Goal: Task Accomplishment & Management: Use online tool/utility

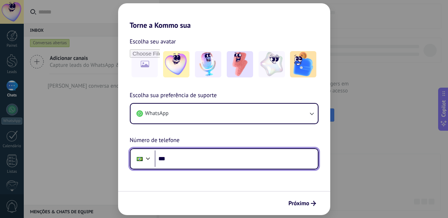
click at [182, 164] on input "***" at bounding box center [236, 159] width 163 height 17
click at [194, 161] on input "***" at bounding box center [236, 159] width 163 height 17
click at [193, 161] on input "***" at bounding box center [236, 159] width 163 height 17
paste input "**********"
type input "**********"
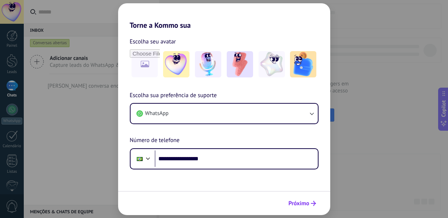
click at [299, 204] on span "Próximo" at bounding box center [298, 203] width 21 height 5
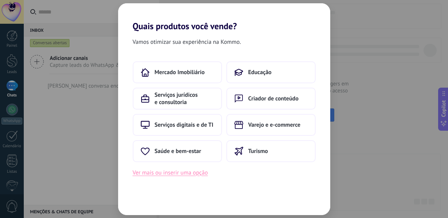
click at [167, 176] on button "Ver mais ou inserir uma opção" at bounding box center [170, 173] width 75 height 10
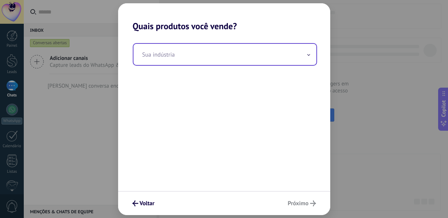
click at [230, 53] on input "text" at bounding box center [224, 54] width 183 height 21
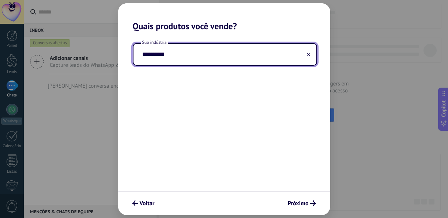
type input "*********"
click at [180, 55] on input "*********" at bounding box center [224, 54] width 183 height 21
drag, startPoint x: 179, startPoint y: 55, endPoint x: 103, endPoint y: 55, distance: 76.7
click at [103, 55] on div "Quais produtos você vende? Sua indústria ********* Voltar Próximo" at bounding box center [224, 109] width 448 height 218
click at [143, 55] on input "*******" at bounding box center [224, 54] width 183 height 21
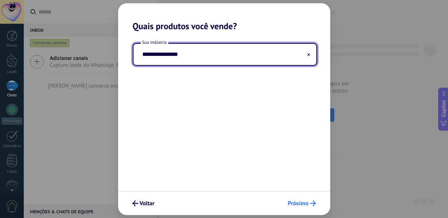
type input "**********"
click at [291, 204] on span "Próximo" at bounding box center [298, 203] width 21 height 5
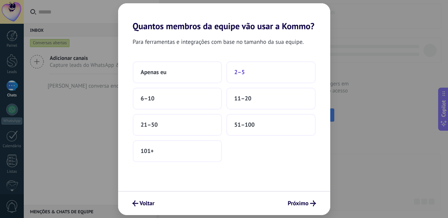
click at [255, 69] on button "2–5" at bounding box center [270, 72] width 89 height 22
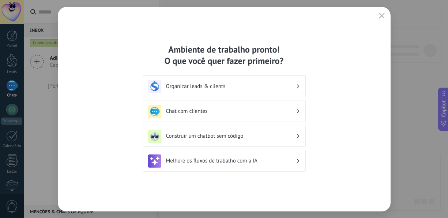
click at [298, 86] on icon at bounding box center [297, 86] width 3 height 4
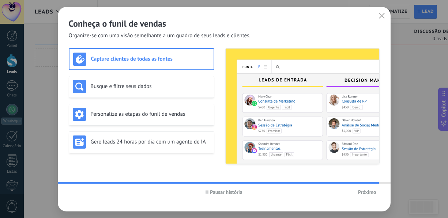
click at [151, 59] on h3 "Capture clientes de todas as fontes" at bounding box center [150, 59] width 119 height 7
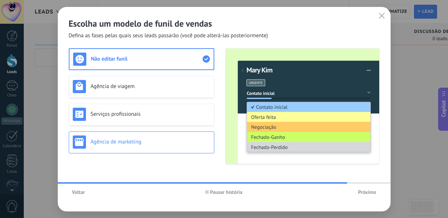
click at [135, 141] on h3 "Agência de marketing" at bounding box center [150, 141] width 119 height 7
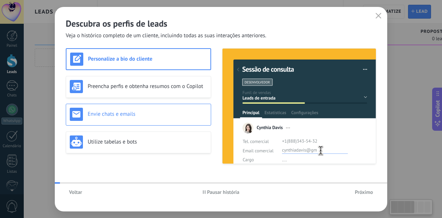
click at [122, 116] on h3 "Envie chats e emails" at bounding box center [147, 114] width 119 height 7
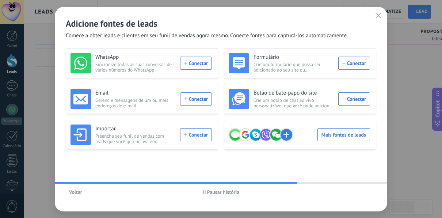
click at [204, 192] on icon "button" at bounding box center [204, 192] width 3 height 4
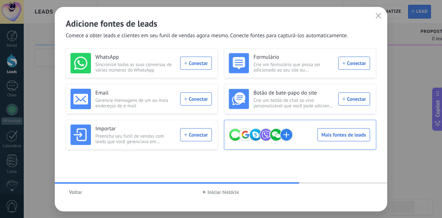
click at [329, 135] on div "Mais fontes de leads" at bounding box center [299, 135] width 141 height 20
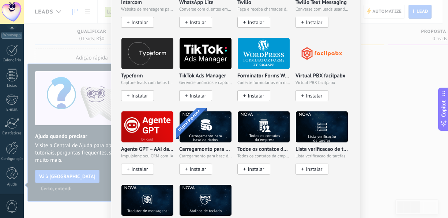
scroll to position [702, 0]
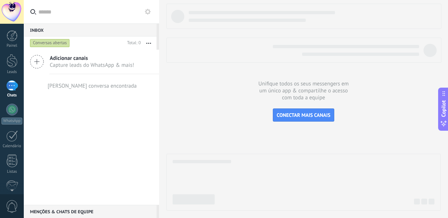
click at [38, 62] on icon at bounding box center [37, 62] width 14 height 14
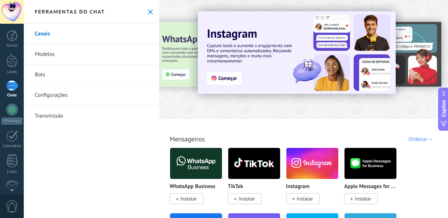
click at [271, 128] on div "Todos Cx. Entrada Soluções de IA Automações Fonte do lead Instalado Minhas insc…" at bounding box center [303, 131] width 284 height 24
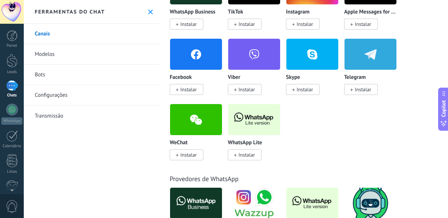
scroll to position [183, 0]
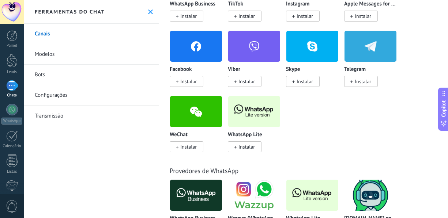
click at [249, 145] on span "Instalar" at bounding box center [246, 147] width 16 height 7
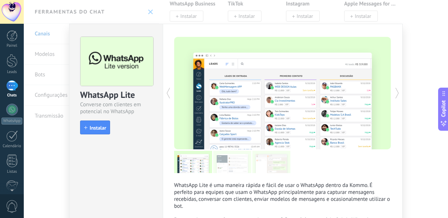
click at [98, 128] on span "Instalar" at bounding box center [98, 127] width 16 height 5
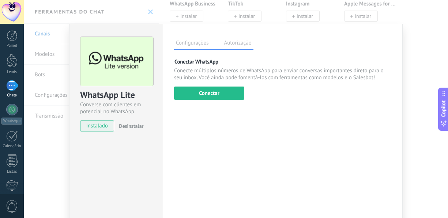
click at [197, 83] on div "Conectar WhatsApp Conecte múltiplos números de WhatsApp para enviar conversas i…" at bounding box center [282, 79] width 217 height 42
click at [195, 94] on button "Conectar" at bounding box center [209, 93] width 70 height 13
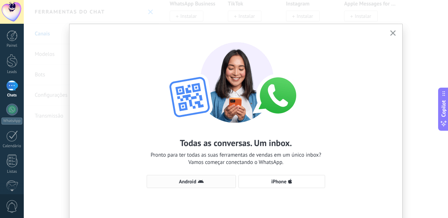
click at [188, 181] on span "Android" at bounding box center [187, 181] width 17 height 5
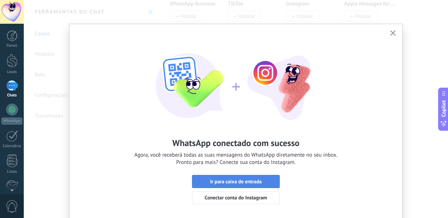
click at [240, 181] on span "Ir para caixa de entrada" at bounding box center [236, 181] width 52 height 5
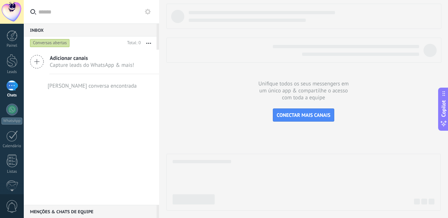
click at [15, 82] on div at bounding box center [12, 85] width 12 height 11
click at [148, 43] on icon "button" at bounding box center [148, 43] width 5 height 1
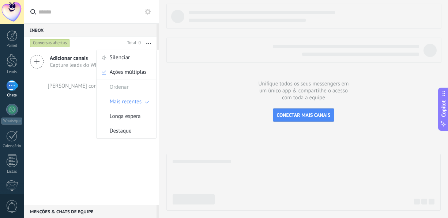
click at [149, 11] on use at bounding box center [148, 12] width 6 height 6
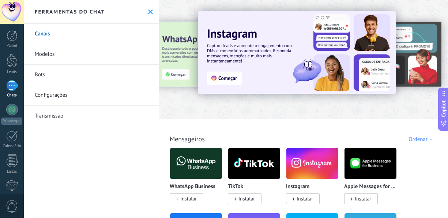
click at [46, 77] on link "Bots" at bounding box center [91, 75] width 135 height 20
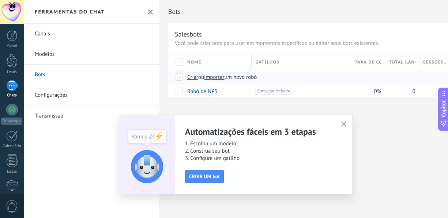
click at [180, 77] on div at bounding box center [179, 77] width 8 height 7
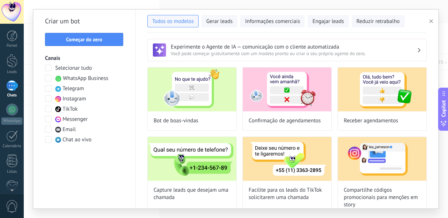
click at [49, 78] on span at bounding box center [48, 78] width 7 height 7
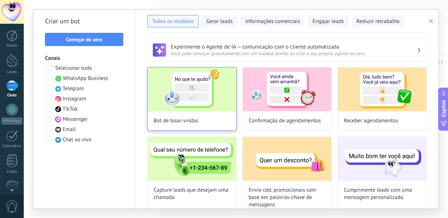
click at [180, 112] on div "Bot de boas-vindas" at bounding box center [191, 99] width 89 height 64
type input "**********"
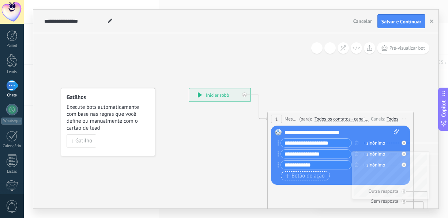
click at [286, 177] on icon "button" at bounding box center [287, 176] width 4 height 4
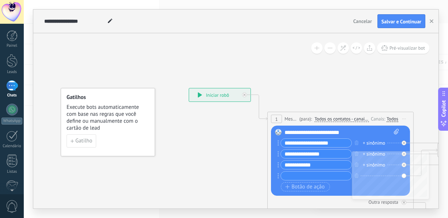
click at [297, 178] on input "text" at bounding box center [316, 176] width 71 height 8
type input "*********"
type input "**********"
drag, startPoint x: 323, startPoint y: 165, endPoint x: 228, endPoint y: 163, distance: 94.3
click at [189, 88] on div "**********" at bounding box center [189, 88] width 0 height 0
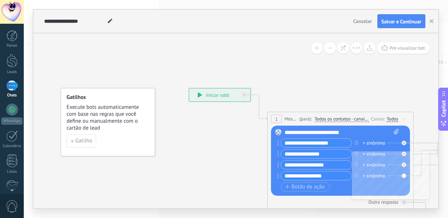
type input "**********"
drag, startPoint x: 326, startPoint y: 154, endPoint x: 269, endPoint y: 151, distance: 57.1
click at [269, 151] on div "1 Message ******* (para): Todos os contatos - canais selecionados Todos os cont…" at bounding box center [340, 171] width 146 height 118
type input "*"
type input "*********"
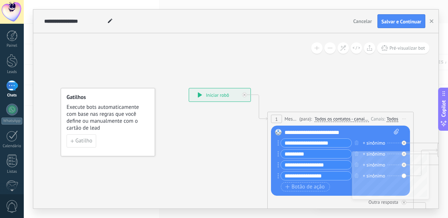
drag, startPoint x: 335, startPoint y: 144, endPoint x: 255, endPoint y: 142, distance: 80.1
click at [189, 88] on div "**********" at bounding box center [189, 88] width 0 height 0
click at [331, 143] on input "**********" at bounding box center [316, 143] width 71 height 8
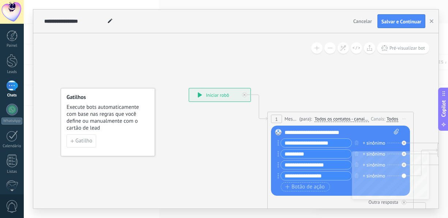
drag, startPoint x: 330, startPoint y: 166, endPoint x: 270, endPoint y: 163, distance: 60.4
click at [270, 163] on div "1 Message ******* (para): Todos os contatos - canais selecionados Todos os cont…" at bounding box center [340, 171] width 146 height 118
drag, startPoint x: 336, startPoint y: 143, endPoint x: 248, endPoint y: 137, distance: 87.5
click at [189, 88] on div "**********" at bounding box center [189, 88] width 0 height 0
paste input "text"
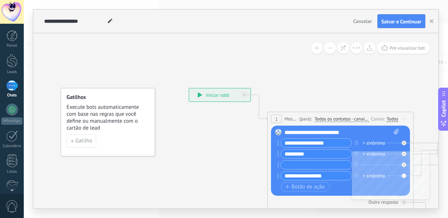
type input "**********"
drag, startPoint x: 309, startPoint y: 153, endPoint x: 266, endPoint y: 153, distance: 43.5
click at [189, 88] on div "**********" at bounding box center [189, 88] width 0 height 0
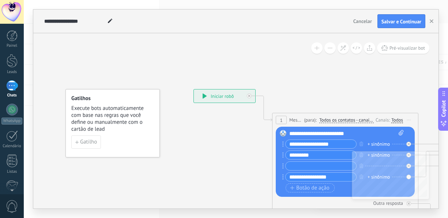
drag, startPoint x: 266, startPoint y: 153, endPoint x: 274, endPoint y: 160, distance: 10.5
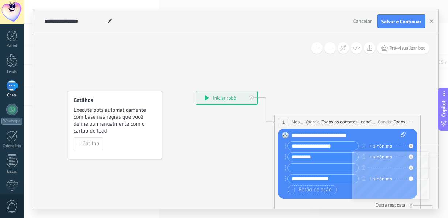
click at [307, 158] on input "*********" at bounding box center [323, 157] width 71 height 8
drag, startPoint x: 315, startPoint y: 158, endPoint x: 288, endPoint y: 158, distance: 27.0
click at [288, 158] on input "*********" at bounding box center [323, 157] width 71 height 8
click at [296, 168] on input "text" at bounding box center [323, 168] width 71 height 8
paste input "*********"
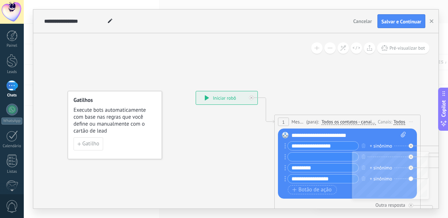
type input "*********"
drag, startPoint x: 335, startPoint y: 146, endPoint x: 264, endPoint y: 140, distance: 71.8
click at [196, 91] on div "**********" at bounding box center [196, 91] width 0 height 0
click at [292, 158] on input "text" at bounding box center [323, 157] width 71 height 8
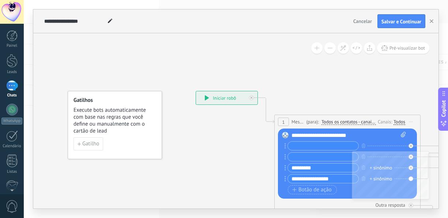
paste input "**********"
type input "**********"
click at [300, 144] on input "text" at bounding box center [323, 146] width 71 height 8
type input "******"
click at [292, 189] on icon "button" at bounding box center [294, 190] width 4 height 4
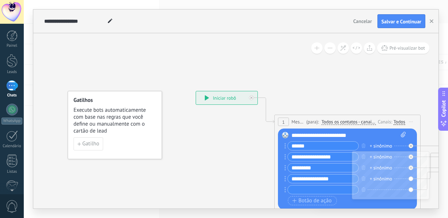
drag, startPoint x: 335, startPoint y: 178, endPoint x: 222, endPoint y: 163, distance: 114.6
click at [196, 91] on div "**********" at bounding box center [196, 91] width 0 height 0
click at [292, 191] on input "text" at bounding box center [323, 190] width 71 height 8
click at [292, 198] on button "Botão de ação" at bounding box center [312, 200] width 49 height 9
type input "**********"
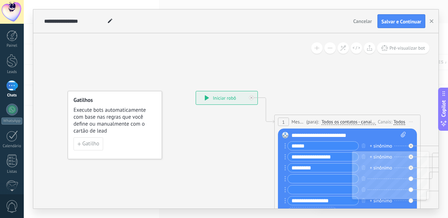
click at [295, 178] on input "text" at bounding box center [323, 179] width 71 height 8
type input "****"
click at [304, 189] on input "*****" at bounding box center [323, 190] width 71 height 8
type input "*****"
drag, startPoint x: 304, startPoint y: 180, endPoint x: 286, endPoint y: 180, distance: 17.9
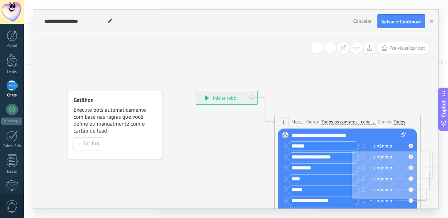
click at [286, 180] on div "****" at bounding box center [321, 178] width 74 height 9
click at [307, 191] on input "*****" at bounding box center [323, 190] width 71 height 8
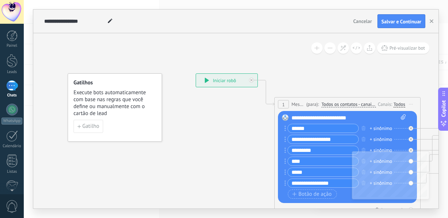
click at [306, 161] on input "****" at bounding box center [323, 161] width 71 height 8
drag, startPoint x: 306, startPoint y: 162, endPoint x: 279, endPoint y: 158, distance: 27.3
click at [279, 158] on div "Substituir Remover Converter para mensagem de voz Arraste a imagem aqui para an…" at bounding box center [347, 157] width 139 height 92
drag, startPoint x: 319, startPoint y: 151, endPoint x: 278, endPoint y: 150, distance: 41.3
click at [278, 150] on div "Substituir Remover Converter para mensagem de voz Arraste a imagem aqui para an…" at bounding box center [347, 157] width 139 height 92
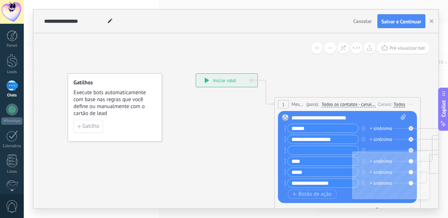
drag, startPoint x: 305, startPoint y: 163, endPoint x: 279, endPoint y: 162, distance: 26.0
click at [279, 162] on div "Substituir Remover Converter para mensagem de voz Arraste a imagem aqui para an…" at bounding box center [347, 157] width 139 height 92
paste input "*****"
type input "*********"
click at [293, 149] on input "text" at bounding box center [323, 150] width 71 height 8
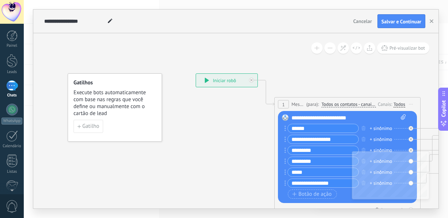
type input "*********"
drag, startPoint x: 310, startPoint y: 172, endPoint x: 269, endPoint y: 172, distance: 40.9
click at [196, 73] on div "**********" at bounding box center [196, 73] width 0 height 0
drag, startPoint x: 298, startPoint y: 160, endPoint x: 271, endPoint y: 159, distance: 27.4
click at [196, 73] on div "**********" at bounding box center [196, 73] width 0 height 0
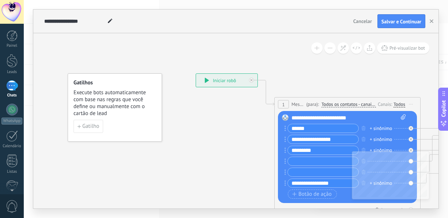
click at [292, 171] on input "text" at bounding box center [323, 172] width 71 height 8
paste input "*********"
type input "*********"
click at [296, 162] on input "text" at bounding box center [323, 161] width 71 height 8
drag, startPoint x: 341, startPoint y: 141, endPoint x: 263, endPoint y: 140, distance: 78.6
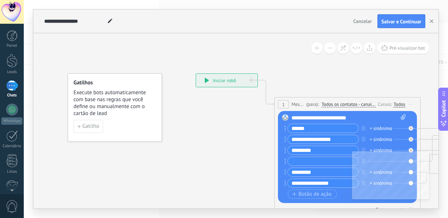
click at [196, 73] on div "**********" at bounding box center [196, 73] width 0 height 0
click at [298, 162] on input "text" at bounding box center [323, 161] width 71 height 8
paste input "**********"
type input "**********"
click at [293, 137] on input "text" at bounding box center [323, 139] width 71 height 8
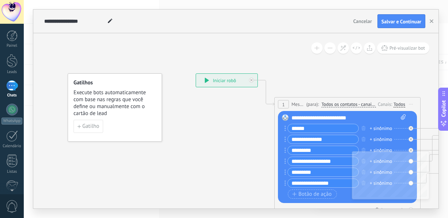
type input "**********"
drag, startPoint x: 317, startPoint y: 186, endPoint x: 345, endPoint y: 183, distance: 28.3
click at [345, 183] on input "**********" at bounding box center [323, 183] width 71 height 8
type input "*********"
drag, startPoint x: 310, startPoint y: 129, endPoint x: 265, endPoint y: 129, distance: 45.7
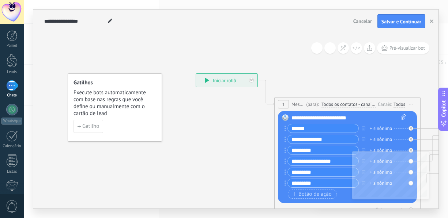
click at [196, 73] on div "**********" at bounding box center [196, 73] width 0 height 0
click at [80, 127] on icon "button" at bounding box center [78, 126] width 3 height 3
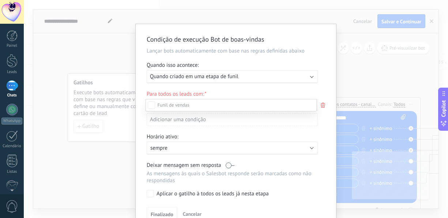
scroll to position [26, 0]
click at [164, 212] on div "Etapa de leads de entrada Qualificar Ligação agendada Preparando proposta Propo…" at bounding box center [230, 158] width 171 height 118
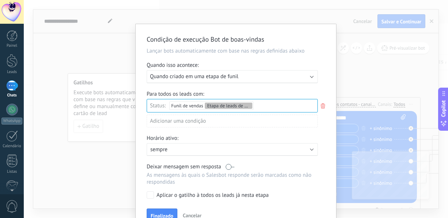
scroll to position [37, 0]
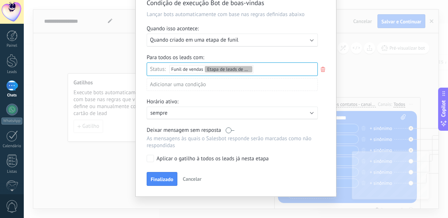
click at [164, 145] on p "As mensagens às quais o Salesbot responde serão marcadas como não respondidas" at bounding box center [232, 142] width 171 height 14
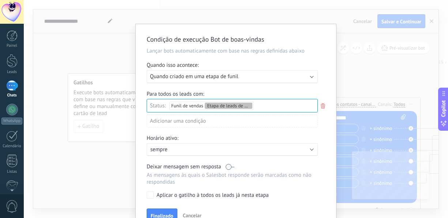
scroll to position [39, 0]
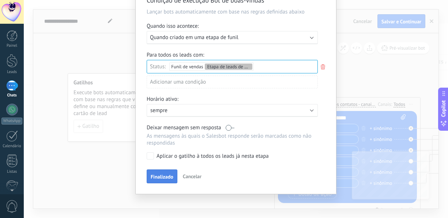
click at [163, 179] on span "Finalizado" at bounding box center [162, 176] width 23 height 5
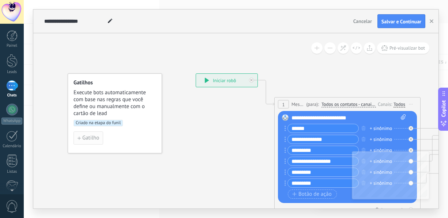
click at [88, 138] on span "Gatilho" at bounding box center [90, 138] width 17 height 5
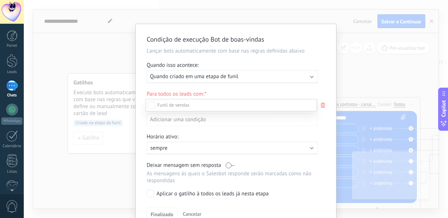
scroll to position [99, 0]
click at [169, 213] on div "Etapa de leads de entrada Qualificar Ligação agendada Preparando proposta Propo…" at bounding box center [230, 158] width 171 height 118
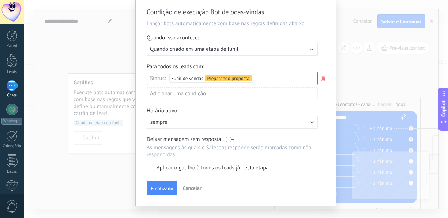
scroll to position [37, 0]
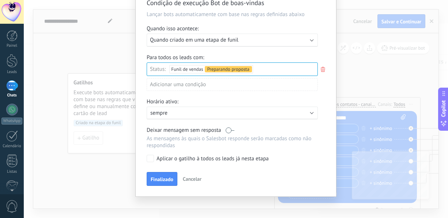
click at [227, 131] on label at bounding box center [229, 130] width 9 height 7
click at [166, 181] on span "Finalizado" at bounding box center [162, 179] width 23 height 5
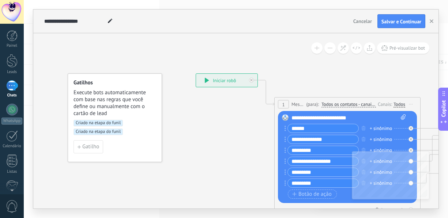
scroll to position [0, 0]
click at [117, 123] on span "Criado na etapa do funil" at bounding box center [97, 123] width 49 height 7
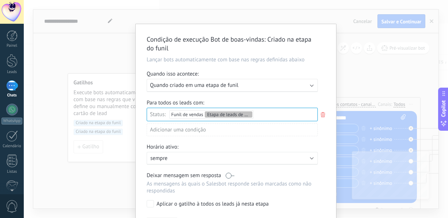
click at [322, 112] on use at bounding box center [322, 114] width 4 height 5
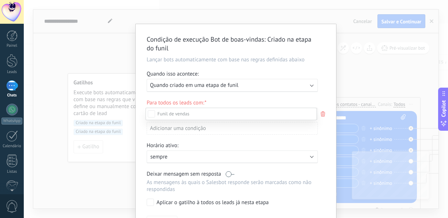
click at [322, 115] on div at bounding box center [236, 109] width 424 height 218
click at [113, 171] on div "Condição de execução Bot de boas-vindas : Criado na etapa do funil Lançar bots …" at bounding box center [236, 109] width 424 height 218
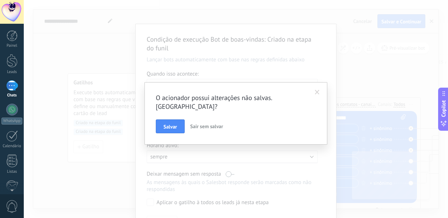
click at [164, 120] on button "Salvar" at bounding box center [170, 126] width 29 height 14
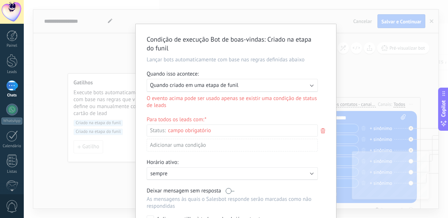
scroll to position [63, 0]
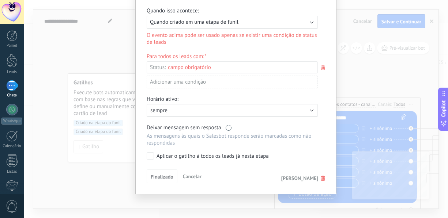
click at [320, 179] on icon at bounding box center [322, 178] width 4 height 5
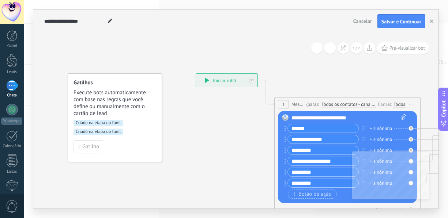
scroll to position [0, 0]
click at [369, 139] on div "**********" at bounding box center [343, 139] width 118 height 9
click at [371, 139] on div "+ sinônimo" at bounding box center [380, 139] width 22 height 7
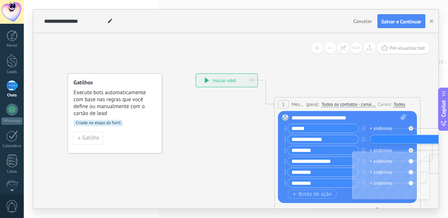
click at [377, 139] on input "text" at bounding box center [390, 139] width 37 height 5
click at [371, 128] on div "+ sinônimo" at bounding box center [380, 128] width 22 height 7
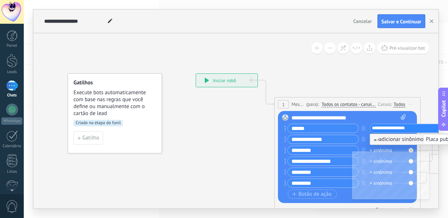
type input "**********"
click at [382, 138] on span "adicionar sinônimo Placa publicitária" at bounding box center [420, 139] width 95 height 7
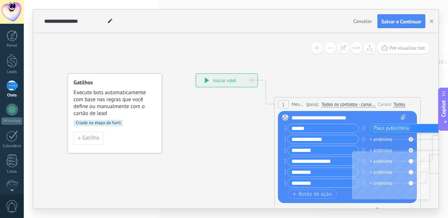
click at [426, 130] on input "text" at bounding box center [431, 128] width 37 height 5
paste input "******"
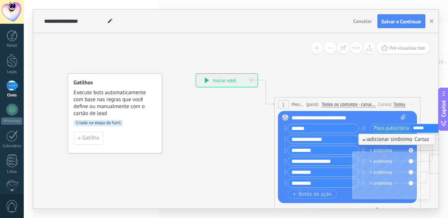
type input "******"
click at [367, 140] on use at bounding box center [364, 139] width 5 height 3
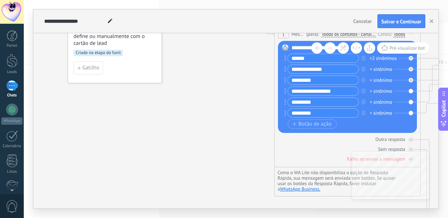
click at [371, 102] on div "+ sinônimo" at bounding box center [380, 102] width 22 height 7
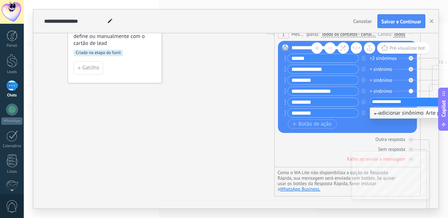
type input "**********"
click at [372, 58] on div "+2 sinônimos" at bounding box center [382, 58] width 27 height 7
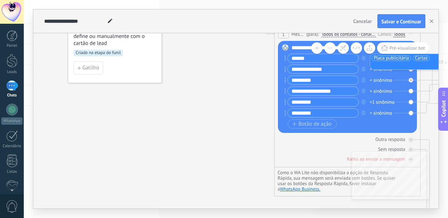
type input "********"
click at [390, 63] on input "text" at bounding box center [390, 65] width 37 height 5
paste input "*******"
type input "*******"
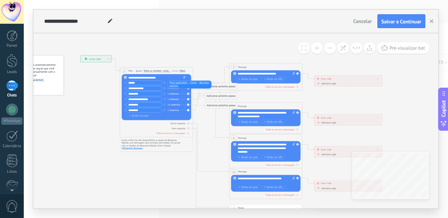
drag, startPoint x: 202, startPoint y: 134, endPoint x: 84, endPoint y: 130, distance: 118.1
click at [84, 130] on icon at bounding box center [274, 150] width 570 height 373
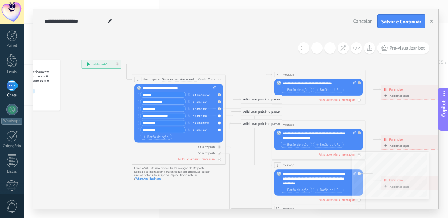
drag, startPoint x: 91, startPoint y: 114, endPoint x: 93, endPoint y: 138, distance: 24.2
click at [93, 138] on icon at bounding box center [329, 181] width 729 height 477
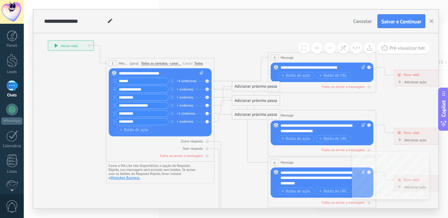
drag, startPoint x: 101, startPoint y: 124, endPoint x: 69, endPoint y: 117, distance: 32.5
click at [69, 117] on icon at bounding box center [334, 181] width 843 height 552
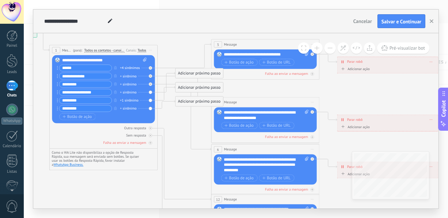
drag, startPoint x: 231, startPoint y: 194, endPoint x: 175, endPoint y: 181, distance: 58.1
click at [175, 181] on icon at bounding box center [277, 168] width 843 height 552
click at [150, 143] on icon at bounding box center [150, 142] width 3 height 3
click at [189, 171] on div "Adicionar próximo passo" at bounding box center [199, 171] width 48 height 9
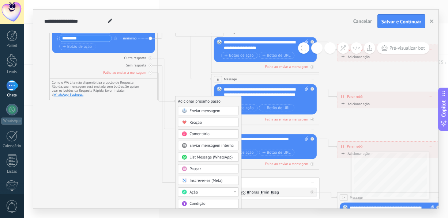
click at [128, 168] on icon at bounding box center [277, 98] width 843 height 552
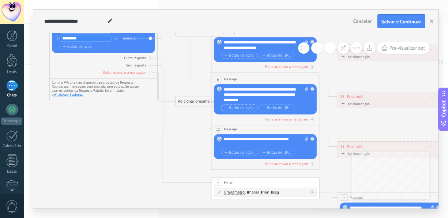
click at [227, 108] on icon "button" at bounding box center [225, 107] width 3 height 3
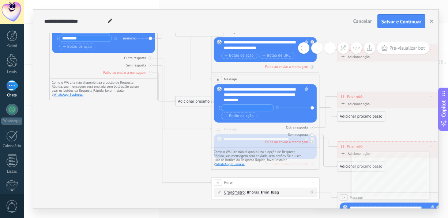
click at [229, 107] on input "text" at bounding box center [247, 108] width 52 height 6
paste input "**********"
type input "**********"
click at [240, 117] on span "Botão de ação" at bounding box center [238, 116] width 29 height 4
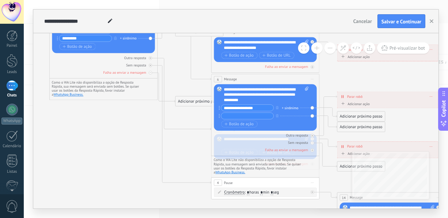
click at [228, 113] on input "text" at bounding box center [247, 116] width 52 height 6
paste input "**********"
type input "**********"
click at [229, 114] on input "text" at bounding box center [247, 116] width 52 height 6
paste input "**********"
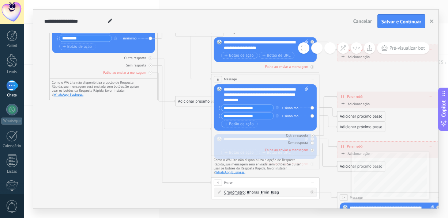
type input "**********"
click at [229, 122] on span "Botão de ação" at bounding box center [238, 124] width 29 height 4
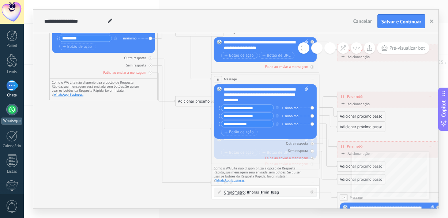
type input "**********"
click at [232, 132] on span "Botão de ação" at bounding box center [238, 132] width 29 height 4
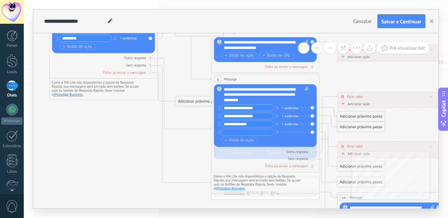
click at [235, 136] on div at bounding box center [247, 132] width 53 height 7
click at [228, 131] on input "text" at bounding box center [247, 132] width 52 height 6
click at [229, 131] on input "text" at bounding box center [247, 132] width 52 height 6
paste input "**********"
type input "**********"
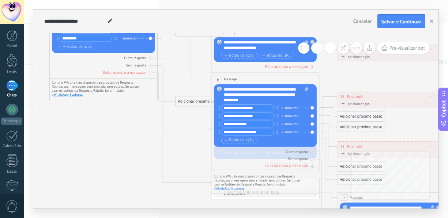
click at [254, 144] on button "Botão de ação" at bounding box center [239, 140] width 36 height 7
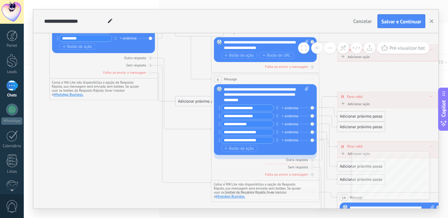
type input "**********"
drag, startPoint x: 263, startPoint y: 130, endPoint x: 189, endPoint y: 123, distance: 73.9
type input "**********"
click at [358, 116] on div "Adicionar próximo passo" at bounding box center [361, 116] width 48 height 9
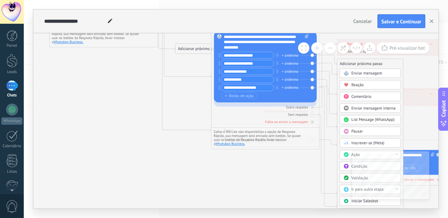
click at [387, 99] on div "Comentário" at bounding box center [373, 96] width 45 height 5
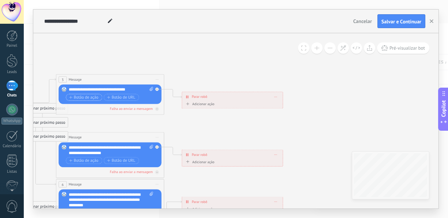
click at [82, 98] on span "Botão de ação" at bounding box center [83, 97] width 29 height 4
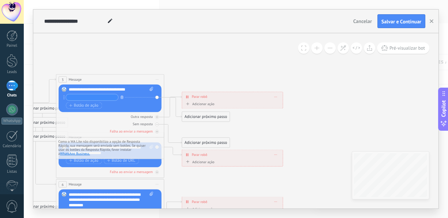
click at [121, 96] on icon "button" at bounding box center [122, 96] width 3 height 3
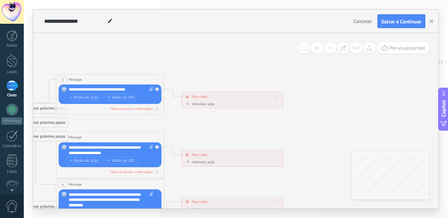
click at [151, 90] on icon at bounding box center [151, 89] width 4 height 4
click input "Upload" at bounding box center [0, 0] width 0 height 0
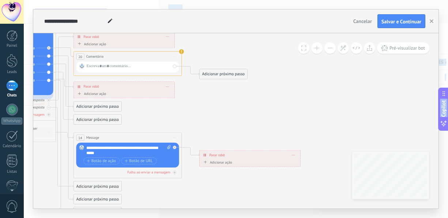
drag, startPoint x: 302, startPoint y: 171, endPoint x: 202, endPoint y: 234, distance: 117.9
click at [202, 218] on html ".abecls-1,.abecls-2{fill-rule:evenodd}.abecls-2{fill:#fff} .abhcls-1{fill:none}…" at bounding box center [224, 109] width 448 height 218
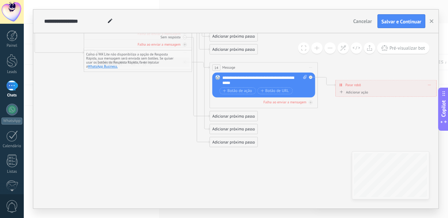
drag, startPoint x: 83, startPoint y: 178, endPoint x: 187, endPoint y: 178, distance: 104.1
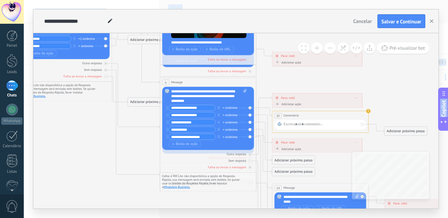
drag, startPoint x: 136, startPoint y: 139, endPoint x: 202, endPoint y: 235, distance: 117.0
click at [202, 218] on html ".abecls-1,.abecls-2{fill-rule:evenodd}.abecls-2{fill:#fff} .abhcls-1{fill:none}…" at bounding box center [224, 109] width 448 height 218
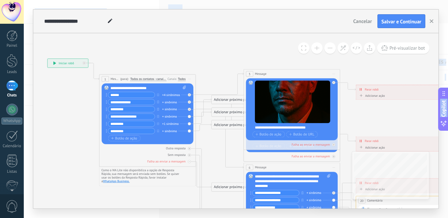
drag, startPoint x: 86, startPoint y: 150, endPoint x: 169, endPoint y: 235, distance: 119.4
click at [169, 218] on html ".abecls-1,.abecls-2{fill-rule:evenodd}.abecls-2{fill:#fff} .abhcls-1{fill:none}…" at bounding box center [224, 109] width 448 height 218
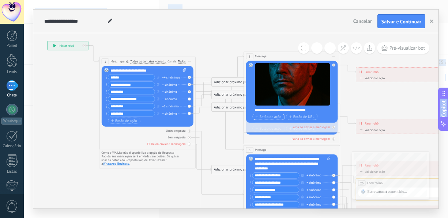
click at [260, 116] on span "Botão de ação" at bounding box center [268, 117] width 26 height 4
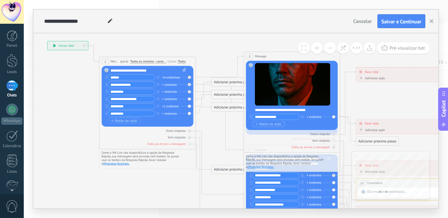
type input "**********"
click at [259, 121] on button "Botão de ação" at bounding box center [268, 124] width 32 height 6
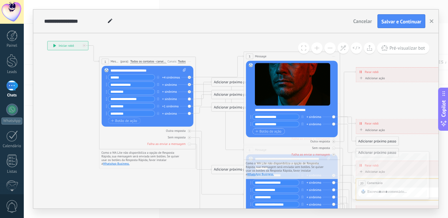
type input "**********"
click at [257, 133] on span "Botão de ação" at bounding box center [268, 131] width 26 height 4
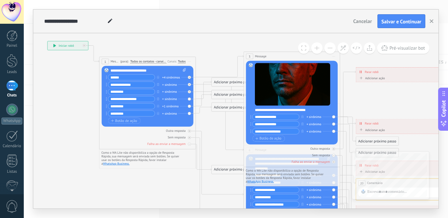
click at [256, 132] on input "**********" at bounding box center [275, 131] width 46 height 5
type input "**********"
click at [256, 138] on icon "button" at bounding box center [256, 138] width 3 height 3
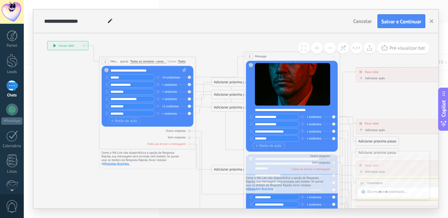
type input "********"
click at [255, 145] on icon "button" at bounding box center [256, 146] width 3 height 3
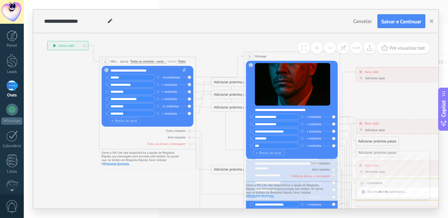
type input "***"
click at [254, 153] on button "Botão de ação" at bounding box center [268, 153] width 32 height 6
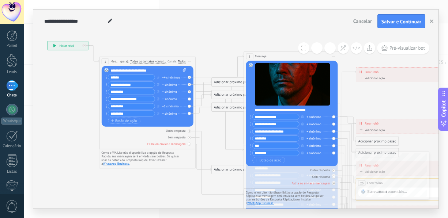
type input "********"
click at [227, 189] on icon at bounding box center [303, 198] width 752 height 557
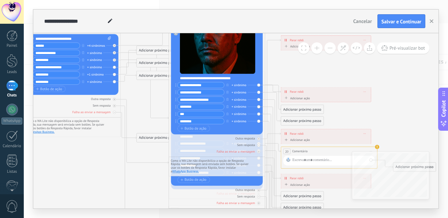
drag, startPoint x: 179, startPoint y: 188, endPoint x: 104, endPoint y: 156, distance: 81.4
click at [104, 156] on icon at bounding box center [228, 167] width 752 height 557
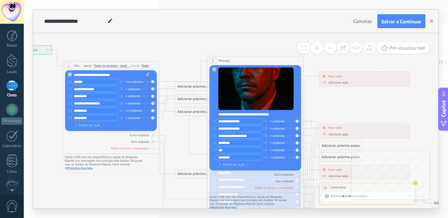
drag, startPoint x: 90, startPoint y: 178, endPoint x: 128, endPoint y: 197, distance: 42.7
click at [128, 197] on icon at bounding box center [266, 203] width 752 height 557
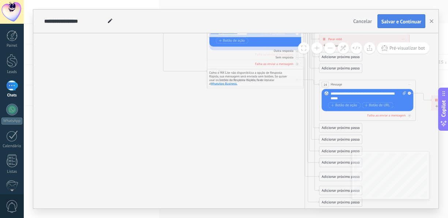
click at [407, 22] on span "Salvar e Continuar" at bounding box center [401, 21] width 40 height 5
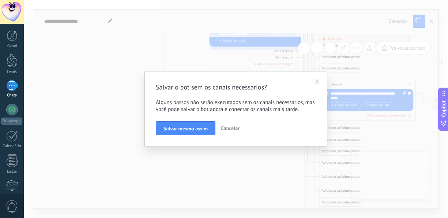
click at [232, 131] on span "Cancelar" at bounding box center [230, 128] width 19 height 7
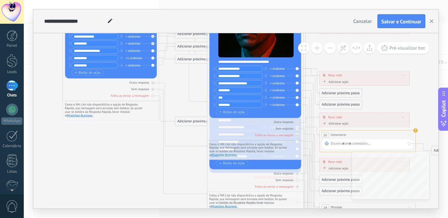
click at [187, 121] on div "Adicionar próximo passo" at bounding box center [196, 122] width 42 height 8
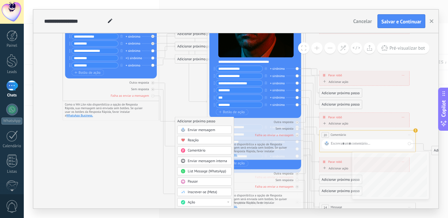
click at [205, 141] on div "Reação" at bounding box center [207, 140] width 41 height 5
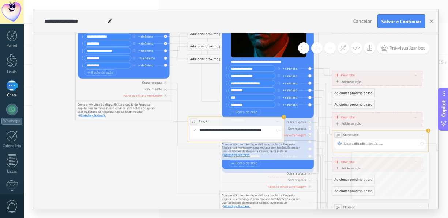
click at [123, 163] on icon at bounding box center [279, 162] width 752 height 580
click at [279, 121] on span "Iniciar pré-visualização aqui [GEOGRAPHIC_DATA] Duplicar Excluir" at bounding box center [278, 121] width 8 height 7
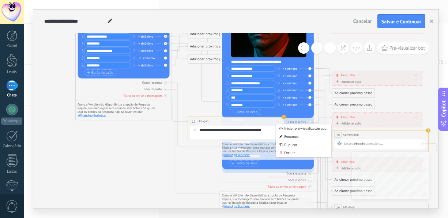
click at [117, 166] on icon at bounding box center [279, 162] width 752 height 580
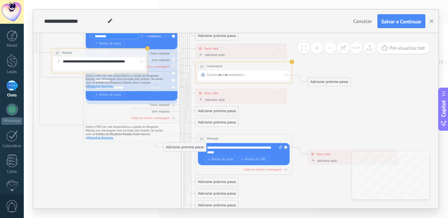
drag, startPoint x: 268, startPoint y: 182, endPoint x: 132, endPoint y: 166, distance: 137.3
click at [132, 166] on icon at bounding box center [142, 93] width 752 height 580
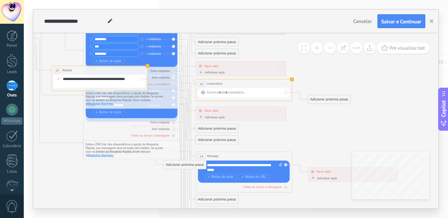
click at [216, 140] on div "Adicionar próximo passo" at bounding box center [217, 140] width 42 height 8
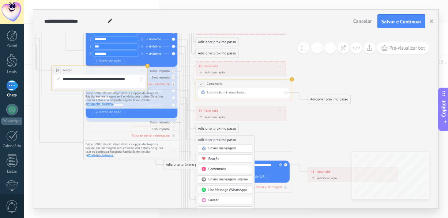
click at [237, 168] on div "Comentário" at bounding box center [228, 169] width 41 height 5
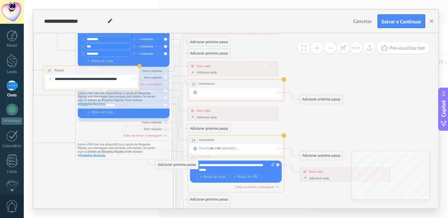
click at [212, 93] on div at bounding box center [236, 93] width 75 height 6
paste div
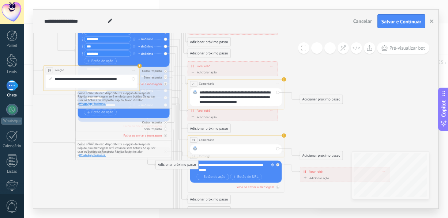
click at [221, 149] on div at bounding box center [236, 149] width 75 height 6
paste div
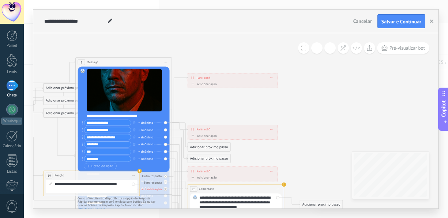
click at [194, 134] on icon at bounding box center [192, 135] width 3 height 3
click at [194, 134] on button "Marcar como conversa fechada" at bounding box center [217, 136] width 60 height 9
click at [263, 152] on icon at bounding box center [135, 216] width 752 height 580
click at [209, 148] on div "Adicionar próximo passo" at bounding box center [209, 147] width 42 height 8
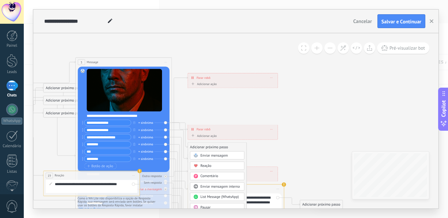
click at [217, 154] on span "Enviar mensagem" at bounding box center [213, 155] width 27 height 5
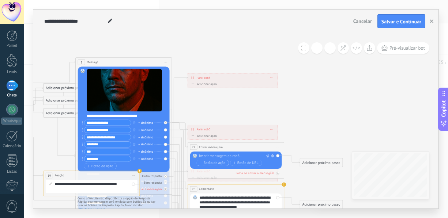
click at [210, 155] on div at bounding box center [235, 156] width 72 height 5
paste div
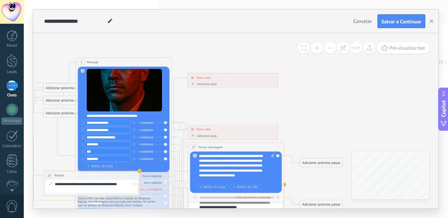
click at [310, 122] on icon at bounding box center [135, 217] width 752 height 583
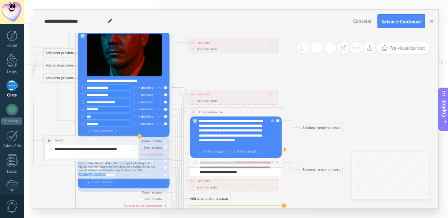
click at [300, 191] on icon at bounding box center [135, 182] width 752 height 583
click at [194, 121] on rect at bounding box center [195, 121] width 4 height 4
click at [197, 111] on div "**********" at bounding box center [236, 111] width 96 height 9
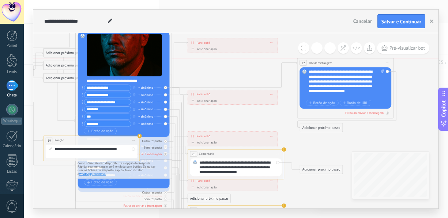
drag, startPoint x: 195, startPoint y: 111, endPoint x: 304, endPoint y: 62, distance: 120.2
click at [304, 62] on span "27" at bounding box center [302, 63] width 3 height 4
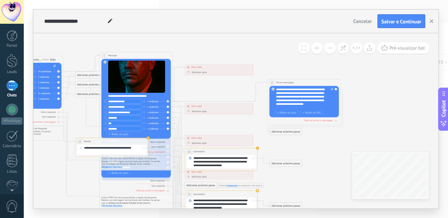
drag, startPoint x: 53, startPoint y: 180, endPoint x: 91, endPoint y: 180, distance: 38.4
click at [54, 180] on icon at bounding box center [146, 172] width 572 height 441
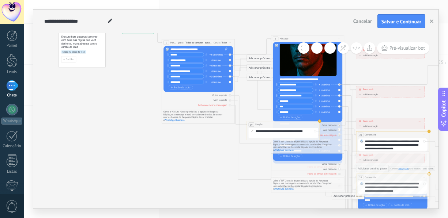
drag, startPoint x: 91, startPoint y: 180, endPoint x: 219, endPoint y: 140, distance: 134.2
click at [225, 163] on icon at bounding box center [317, 156] width 572 height 441
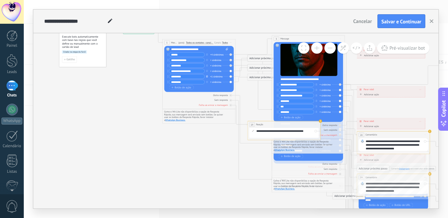
drag, startPoint x: 205, startPoint y: 76, endPoint x: 201, endPoint y: 126, distance: 50.2
click at [123, 27] on div "**********" at bounding box center [123, 27] width 0 height 0
drag, startPoint x: 200, startPoint y: 72, endPoint x: 204, endPoint y: 83, distance: 12.0
click at [204, 83] on div "**********" at bounding box center [198, 68] width 59 height 33
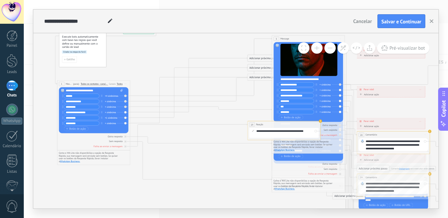
drag, startPoint x: 168, startPoint y: 43, endPoint x: 63, endPoint y: 85, distance: 113.1
click at [63, 85] on div "1" at bounding box center [61, 84] width 5 height 4
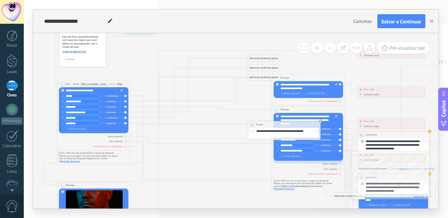
drag, startPoint x: 238, startPoint y: 52, endPoint x: 63, endPoint y: 184, distance: 219.2
click at [63, 184] on div "3" at bounding box center [61, 185] width 5 height 4
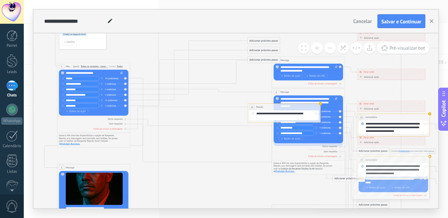
click at [133, 135] on icon at bounding box center [285, 146] width 638 height 457
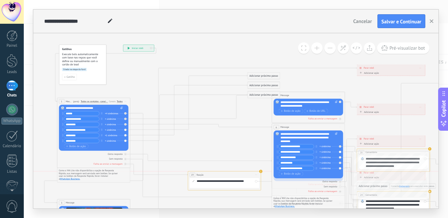
drag, startPoint x: 250, startPoint y: 143, endPoint x: 190, endPoint y: 174, distance: 67.5
click at [190, 174] on div "19" at bounding box center [192, 175] width 5 height 4
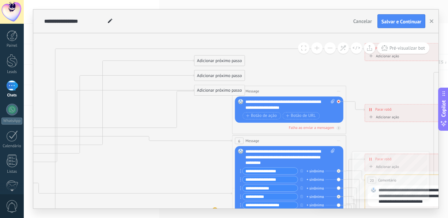
click at [338, 100] on icon at bounding box center [338, 101] width 2 height 2
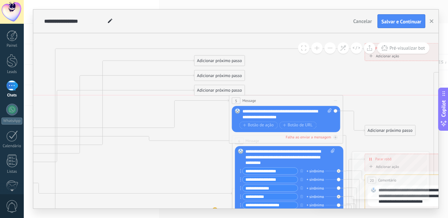
drag, startPoint x: 240, startPoint y: 92, endPoint x: 238, endPoint y: 100, distance: 8.9
click at [238, 100] on div "5" at bounding box center [236, 101] width 8 height 7
click at [334, 101] on icon at bounding box center [335, 100] width 3 height 1
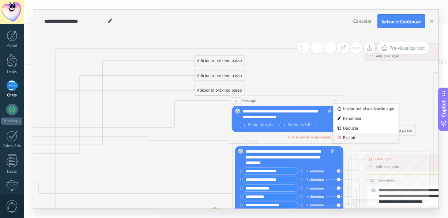
click at [354, 136] on div "Excluir" at bounding box center [365, 138] width 65 height 10
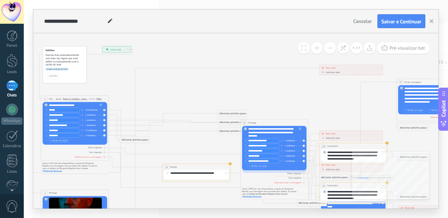
drag, startPoint x: 98, startPoint y: 77, endPoint x: 114, endPoint y: 77, distance: 16.1
click at [114, 77] on icon at bounding box center [252, 170] width 593 height 418
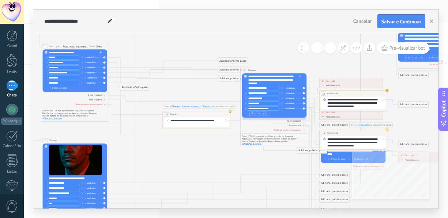
click at [248, 77] on div "Substituir Remover Converter para mensagem de voz Arraste a imagem aqui para an…" at bounding box center [274, 95] width 64 height 45
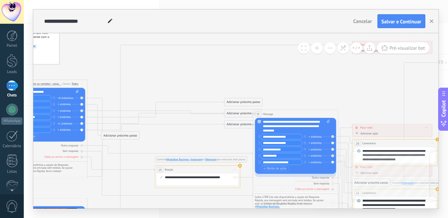
click at [192, 157] on span "Conecte WhatsApp Business, Instagram ou Telegram para executar este passo." at bounding box center [201, 160] width 92 height 6
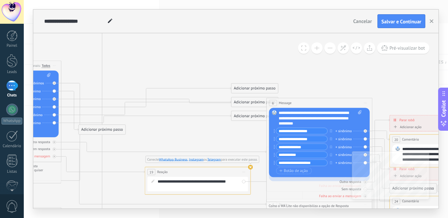
drag, startPoint x: 151, startPoint y: 159, endPoint x: 133, endPoint y: 157, distance: 18.0
click at [273, 114] on rect at bounding box center [274, 112] width 5 height 5
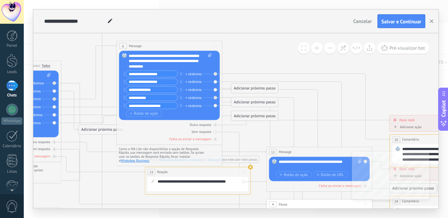
drag, startPoint x: 272, startPoint y: 103, endPoint x: 122, endPoint y: 46, distance: 160.3
click at [122, 46] on span "6" at bounding box center [123, 46] width 2 height 4
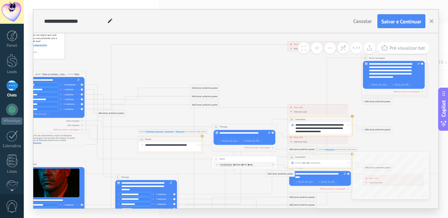
drag, startPoint x: 124, startPoint y: 61, endPoint x: 117, endPoint y: 177, distance: 115.6
click at [117, 177] on span "6" at bounding box center [117, 177] width 1 height 3
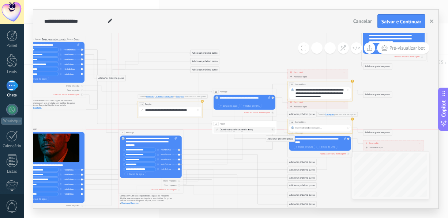
drag, startPoint x: 116, startPoint y: 142, endPoint x: 120, endPoint y: 134, distance: 9.3
click at [120, 134] on div "6" at bounding box center [122, 133] width 5 height 4
drag, startPoint x: 124, startPoint y: 139, endPoint x: 125, endPoint y: 104, distance: 34.7
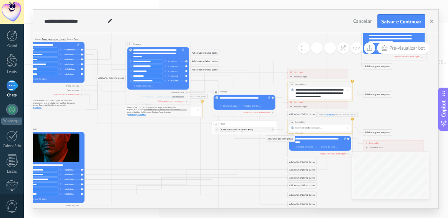
drag, startPoint x: 127, startPoint y: 122, endPoint x: 129, endPoint y: 44, distance: 77.5
click at [129, 44] on div "6" at bounding box center [129, 44] width 5 height 4
click at [138, 152] on icon at bounding box center [223, 110] width 567 height 406
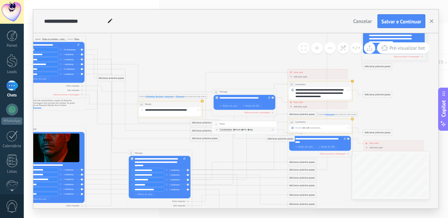
drag, startPoint x: 129, startPoint y: 43, endPoint x: 131, endPoint y: 152, distance: 108.9
click at [131, 152] on span "6" at bounding box center [130, 153] width 1 height 3
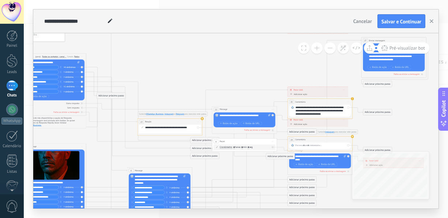
click at [113, 98] on div "Adicionar próximo passo" at bounding box center [111, 95] width 29 height 5
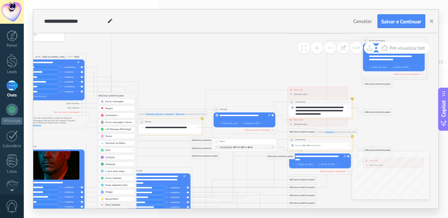
click at [123, 102] on span "Enviar mensagem" at bounding box center [114, 101] width 19 height 3
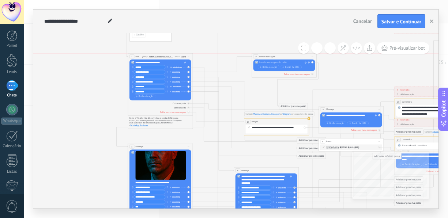
drag, startPoint x: 207, startPoint y: 96, endPoint x: 255, endPoint y: 58, distance: 61.9
click at [255, 58] on span "37" at bounding box center [255, 56] width 2 height 3
click at [266, 64] on div at bounding box center [283, 62] width 48 height 3
paste div
click at [84, 107] on icon at bounding box center [329, 128] width 567 height 406
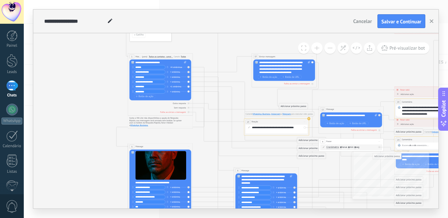
click at [306, 140] on div "Adicionar próximo passo" at bounding box center [311, 140] width 29 height 5
click at [316, 146] on span "Enviar mensagem" at bounding box center [315, 146] width 19 height 3
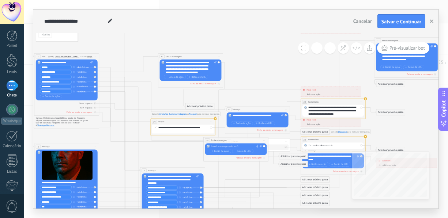
click at [215, 145] on div at bounding box center [235, 146] width 48 height 3
paste div
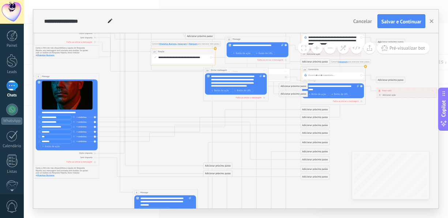
drag, startPoint x: 144, startPoint y: 100, endPoint x: 136, endPoint y: 193, distance: 92.4
click at [136, 193] on span "6" at bounding box center [136, 192] width 1 height 3
drag, startPoint x: 208, startPoint y: 174, endPoint x: 165, endPoint y: 93, distance: 91.5
click at [165, 93] on div "Adicionar próximo passo" at bounding box center [175, 93] width 29 height 5
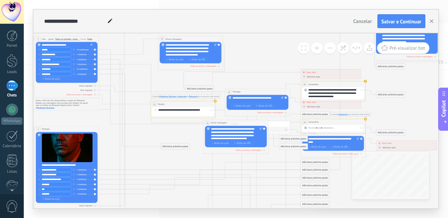
click at [166, 148] on div "Adicionar próximo passo" at bounding box center [175, 146] width 29 height 5
click at [179, 159] on div "Reação" at bounding box center [182, 159] width 27 height 3
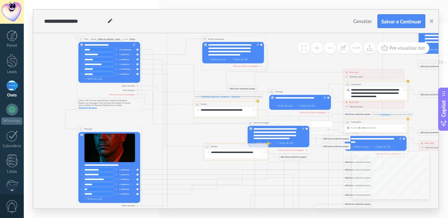
click at [292, 158] on div "Adicionar próximo passo" at bounding box center [293, 157] width 29 height 5
click at [299, 183] on span "Enviar mensagem interna" at bounding box center [300, 183] width 27 height 3
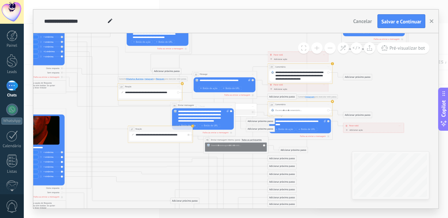
click at [215, 141] on div "**********" at bounding box center [236, 140] width 65 height 6
click at [215, 147] on div at bounding box center [238, 147] width 54 height 7
paste div
click at [322, 170] on icon at bounding box center [203, 130] width 567 height 480
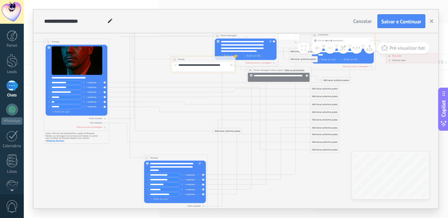
drag, startPoint x: 75, startPoint y: 137, endPoint x: 118, endPoint y: 67, distance: 81.9
click at [118, 67] on icon at bounding box center [246, 60] width 567 height 480
click at [331, 80] on div "Adicionar próximo passo" at bounding box center [336, 80] width 29 height 5
click at [333, 93] on span "Reação" at bounding box center [333, 92] width 7 height 3
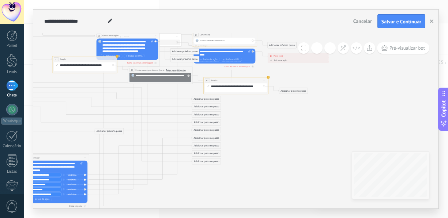
click at [195, 97] on div "Adicionar próximo passo" at bounding box center [206, 98] width 29 height 5
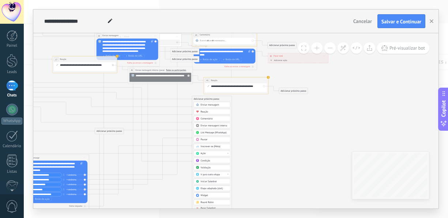
click at [219, 113] on div "Reação" at bounding box center [214, 111] width 27 height 3
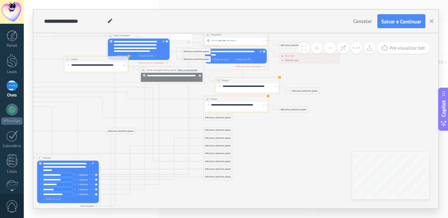
click at [218, 118] on div "Adicionar próximo passo" at bounding box center [218, 117] width 29 height 5
click at [227, 130] on div "Reação" at bounding box center [225, 130] width 27 height 3
click at [214, 136] on div "Adicionar próximo passo" at bounding box center [218, 136] width 29 height 5
click at [225, 153] on div "Adicionar próximo passo" at bounding box center [218, 150] width 29 height 5
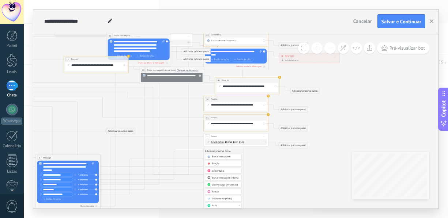
click at [229, 163] on div "Reação" at bounding box center [225, 163] width 27 height 3
click at [217, 171] on div "Adicionar próximo passo" at bounding box center [218, 169] width 29 height 5
click at [216, 182] on span "Reação" at bounding box center [215, 182] width 7 height 3
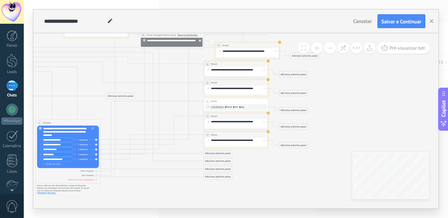
click at [227, 154] on div "Adicionar próximo passo" at bounding box center [218, 153] width 29 height 5
click at [226, 167] on div "Adicionar próximo passo" at bounding box center [218, 168] width 29 height 5
click at [222, 181] on div "Reação" at bounding box center [225, 180] width 27 height 3
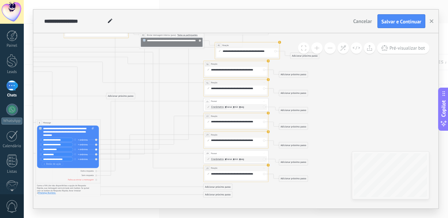
click at [218, 187] on div "Adicionar próximo passo" at bounding box center [218, 186] width 29 height 5
click at [217, 198] on span "Reação" at bounding box center [215, 199] width 7 height 3
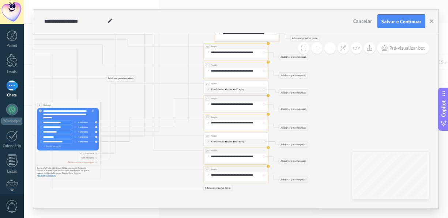
click at [222, 189] on div "Adicionar próximo passo" at bounding box center [218, 187] width 29 height 5
click at [223, 201] on div "Reação" at bounding box center [225, 200] width 27 height 3
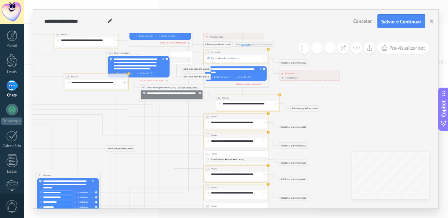
click at [130, 149] on div "Adicionar próximo passo" at bounding box center [120, 148] width 29 height 5
click at [140, 176] on span "Enviar mensagem interna" at bounding box center [128, 175] width 27 height 3
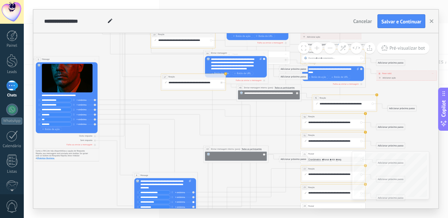
click at [216, 155] on div at bounding box center [238, 156] width 54 height 7
paste div
click at [229, 129] on icon at bounding box center [236, 91] width 567 height 509
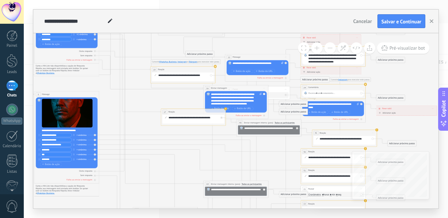
click at [311, 91] on div at bounding box center [333, 93] width 62 height 7
click at [315, 94] on div at bounding box center [333, 93] width 50 height 4
paste div
drag, startPoint x: 315, startPoint y: 96, endPoint x: 276, endPoint y: 88, distance: 40.3
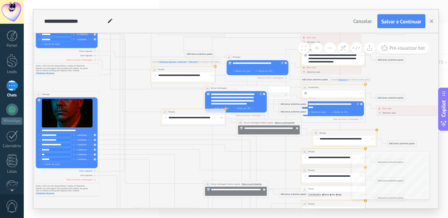
click at [316, 91] on div at bounding box center [333, 93] width 62 height 7
click at [317, 93] on div at bounding box center [333, 93] width 50 height 4
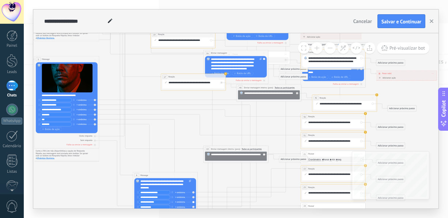
click at [307, 123] on span at bounding box center [305, 122] width 5 height 3
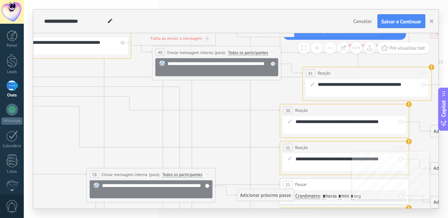
click at [292, 122] on span at bounding box center [289, 121] width 11 height 5
click at [289, 121] on icon at bounding box center [290, 121] width 4 height 4
click at [346, 124] on div "**********" at bounding box center [348, 125] width 107 height 13
click at [291, 122] on icon at bounding box center [290, 121] width 4 height 4
click at [290, 122] on icon at bounding box center [290, 121] width 4 height 4
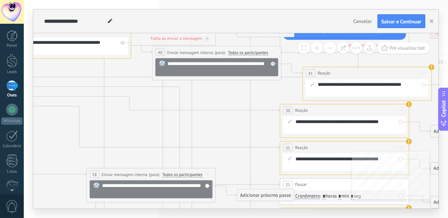
click at [290, 122] on icon at bounding box center [290, 121] width 4 height 4
click at [289, 121] on icon at bounding box center [290, 121] width 4 height 4
click at [337, 124] on div "**********" at bounding box center [348, 125] width 107 height 13
click at [397, 110] on span "Iniciar pré-visualização aqui [GEOGRAPHIC_DATA] Duplicar Excluir" at bounding box center [400, 111] width 10 height 10
click at [421, 132] on div "Renomear" at bounding box center [435, 130] width 74 height 11
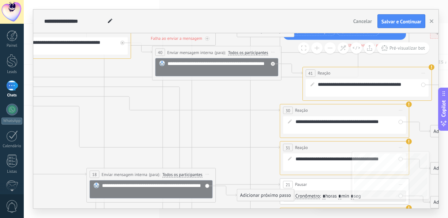
click at [301, 124] on div "**********" at bounding box center [348, 125] width 107 height 13
click at [289, 121] on icon at bounding box center [290, 121] width 4 height 4
click at [304, 124] on div "**********" at bounding box center [348, 125] width 107 height 13
click at [409, 103] on use at bounding box center [409, 105] width 6 height 6
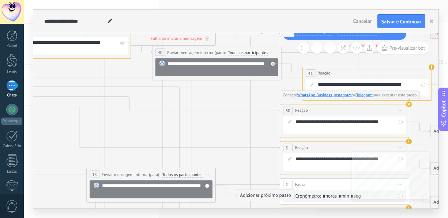
click at [410, 104] on use at bounding box center [409, 105] width 6 height 6
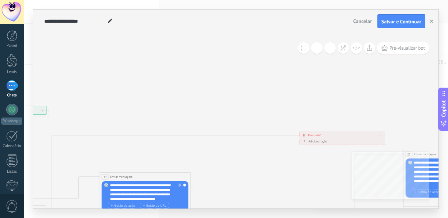
click at [305, 143] on span "Adicionar ação" at bounding box center [313, 142] width 25 height 5
click at [305, 143] on button "Marcar como conversa fechada" at bounding box center [327, 141] width 57 height 8
click at [377, 137] on div "**********" at bounding box center [342, 135] width 85 height 8
click at [376, 134] on div "**********" at bounding box center [342, 135] width 85 height 8
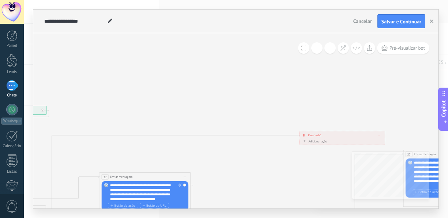
click at [379, 136] on span at bounding box center [378, 135] width 2 height 3
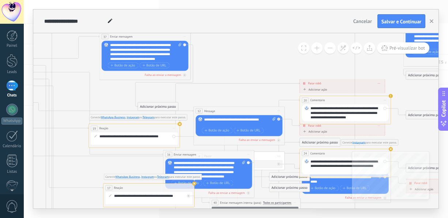
click at [154, 106] on div "Adicionar próximo passo" at bounding box center [158, 107] width 40 height 8
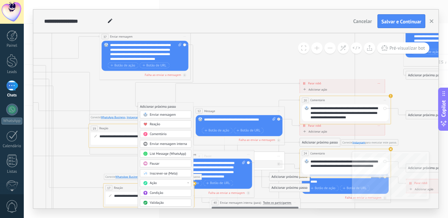
click at [170, 116] on span "Enviar mensagem" at bounding box center [163, 115] width 26 height 4
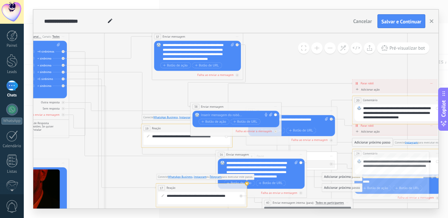
click at [209, 118] on div "Substituir Remover Converter para mensagem de voz Arraste a imagem aqui para an…" at bounding box center [236, 119] width 71 height 13
click at [209, 116] on div at bounding box center [235, 115] width 68 height 4
paste div
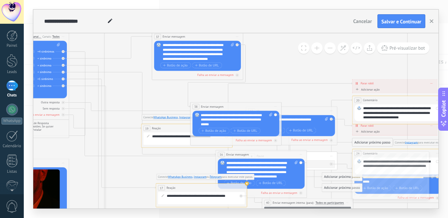
click at [165, 98] on icon at bounding box center [262, 210] width 797 height 716
click at [195, 106] on span "38" at bounding box center [195, 107] width 3 height 4
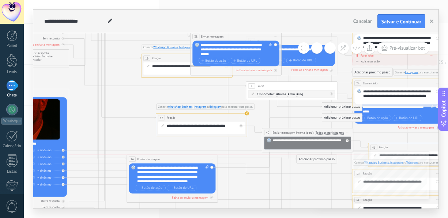
drag, startPoint x: 155, startPoint y: 110, endPoint x: 134, endPoint y: 157, distance: 51.5
click at [134, 157] on div "16" at bounding box center [132, 159] width 7 height 5
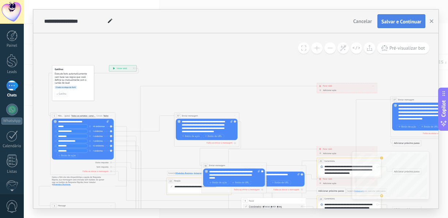
click at [407, 23] on span "Salvar e Continuar" at bounding box center [401, 21] width 40 height 5
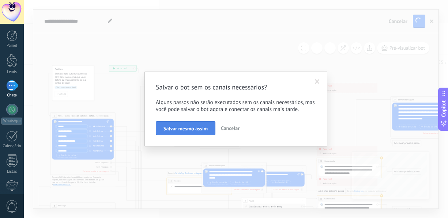
click at [181, 129] on span "Salvar mesmo assim" at bounding box center [185, 128] width 44 height 5
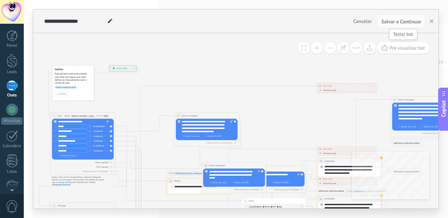
click at [392, 50] on span "Pré-visualizar bot" at bounding box center [406, 48] width 35 height 6
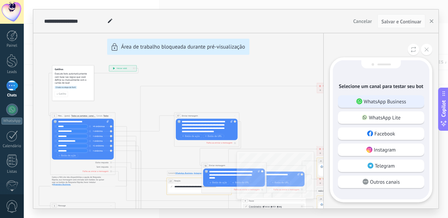
click at [365, 100] on p "WhatsApp Business" at bounding box center [385, 101] width 42 height 7
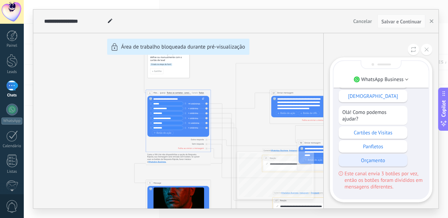
click at [386, 162] on p "Orçamento" at bounding box center [372, 160] width 61 height 7
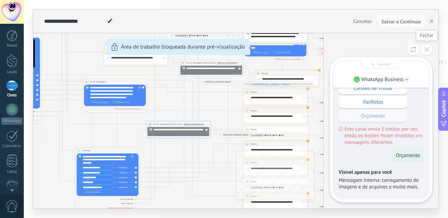
click at [426, 53] on button at bounding box center [426, 49] width 11 height 11
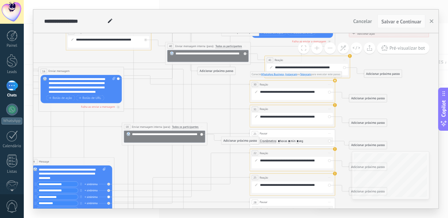
drag, startPoint x: 84, startPoint y: 108, endPoint x: 160, endPoint y: 100, distance: 76.0
click at [152, 95] on icon at bounding box center [165, 53] width 746 height 670
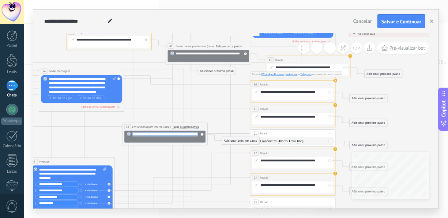
drag, startPoint x: 141, startPoint y: 140, endPoint x: 107, endPoint y: 124, distance: 37.4
drag, startPoint x: 194, startPoint y: 61, endPoint x: 160, endPoint y: 50, distance: 35.3
drag, startPoint x: 192, startPoint y: 58, endPoint x: 161, endPoint y: 45, distance: 34.2
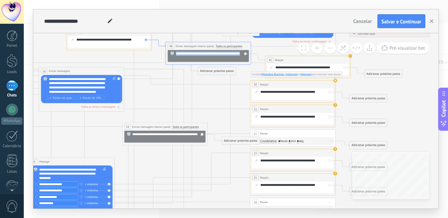
click at [158, 141] on div "**********" at bounding box center [167, 136] width 71 height 8
drag, startPoint x: 156, startPoint y: 140, endPoint x: 113, endPoint y: 121, distance: 47.1
paste div
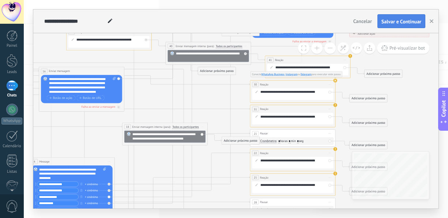
click at [387, 23] on span "Salvar e Continuar" at bounding box center [401, 21] width 40 height 5
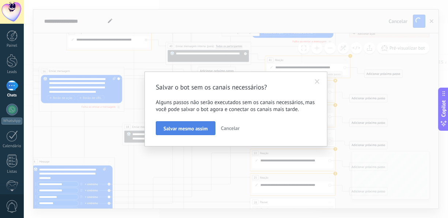
click at [211, 131] on button "Salvar mesmo assim" at bounding box center [186, 128] width 60 height 14
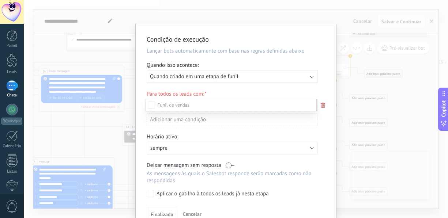
scroll to position [99, 0]
click at [0, 0] on div "Fechado-vitória" at bounding box center [0, 0] width 0 height 0
click at [165, 213] on div "Etapa de leads de entrada Qualificar Ligação agendada Preparando proposta Propo…" at bounding box center [230, 158] width 171 height 118
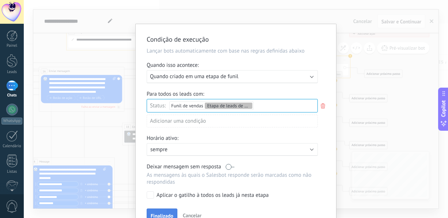
click at [168, 212] on button "Finalizado" at bounding box center [162, 216] width 31 height 14
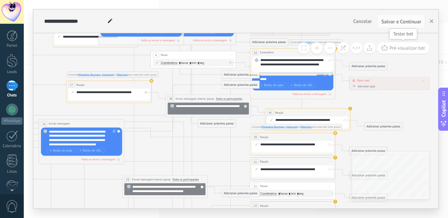
click at [401, 47] on span "Pré-visualizar bot" at bounding box center [406, 48] width 35 height 6
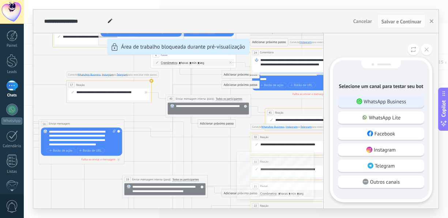
click at [389, 102] on p "WhatsApp Business" at bounding box center [385, 101] width 42 height 7
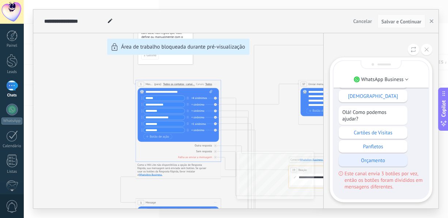
click at [381, 162] on p "Orçamento" at bounding box center [372, 160] width 61 height 7
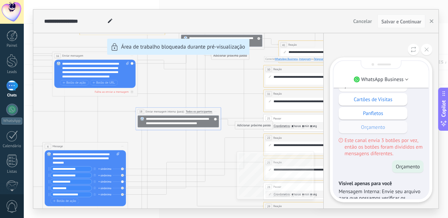
scroll to position [-37, 0]
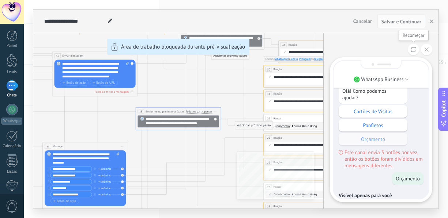
click at [412, 52] on icon at bounding box center [412, 49] width 5 height 6
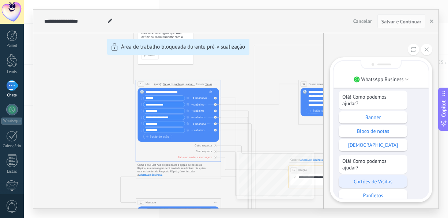
scroll to position [-67, 0]
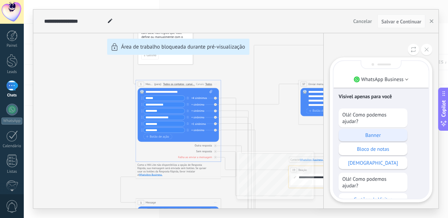
click at [387, 138] on p "Banner" at bounding box center [372, 135] width 61 height 7
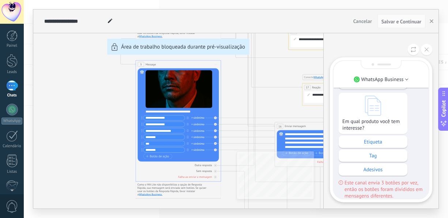
scroll to position [0, 0]
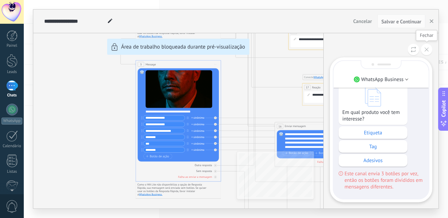
click at [430, 50] on button at bounding box center [426, 49] width 11 height 11
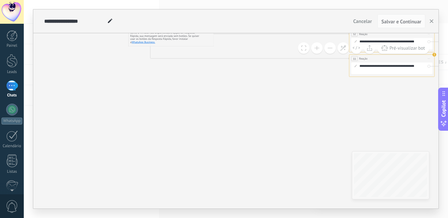
drag, startPoint x: 292, startPoint y: 159, endPoint x: 272, endPoint y: 112, distance: 51.1
click at [329, 48] on button at bounding box center [329, 47] width 11 height 11
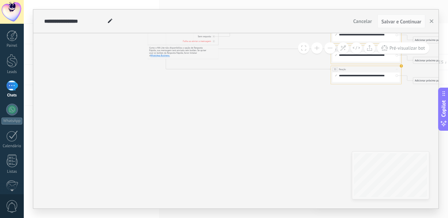
click at [329, 48] on button at bounding box center [329, 47] width 11 height 11
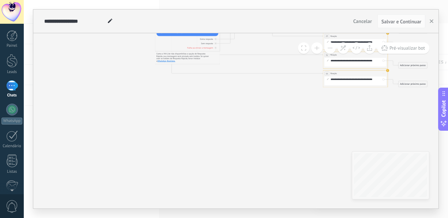
click at [329, 48] on button at bounding box center [329, 47] width 11 height 11
click at [330, 47] on button at bounding box center [329, 47] width 11 height 11
click at [330, 46] on button at bounding box center [329, 47] width 11 height 11
click at [303, 50] on span at bounding box center [303, 48] width 5 height 5
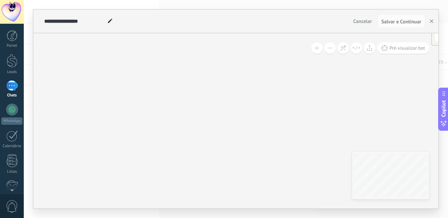
click at [329, 49] on button at bounding box center [329, 47] width 11 height 11
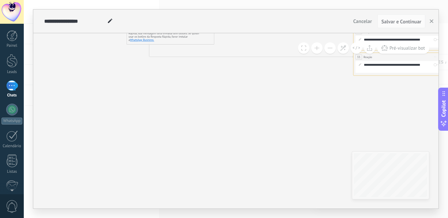
click at [329, 49] on button at bounding box center [329, 47] width 11 height 11
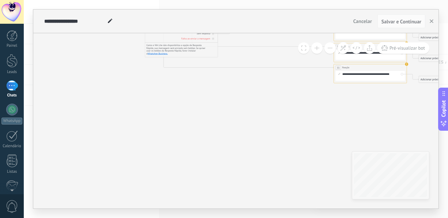
click at [329, 49] on button at bounding box center [329, 47] width 11 height 11
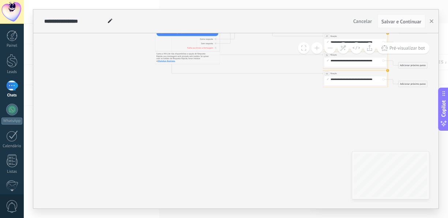
click at [329, 49] on button at bounding box center [329, 47] width 11 height 11
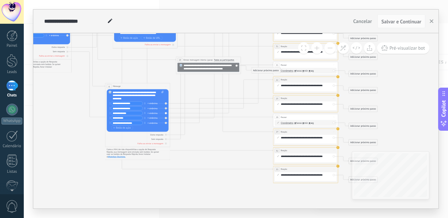
drag, startPoint x: 273, startPoint y: 115, endPoint x: 242, endPoint y: 193, distance: 83.7
click at [237, 199] on icon at bounding box center [208, 3] width 567 height 509
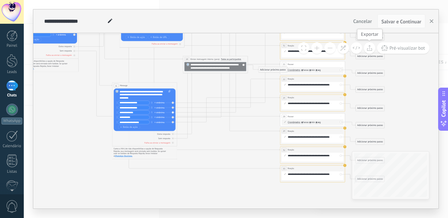
click at [369, 50] on icon at bounding box center [369, 48] width 5 height 6
click at [14, 112] on div at bounding box center [12, 110] width 12 height 12
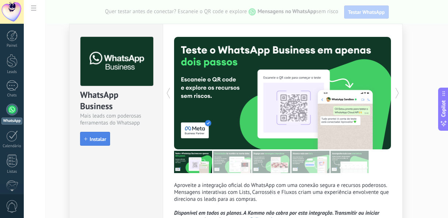
click at [99, 142] on span "Instalar" at bounding box center [98, 139] width 16 height 5
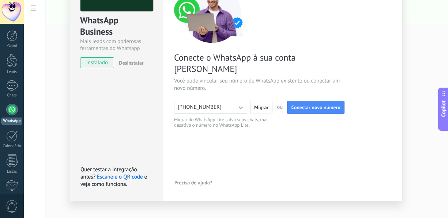
scroll to position [85, 0]
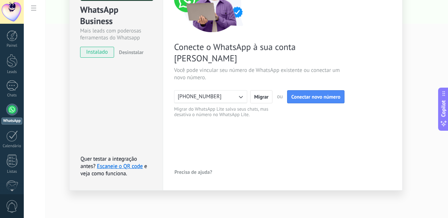
click at [15, 113] on div at bounding box center [12, 110] width 12 height 12
click at [16, 88] on div at bounding box center [12, 85] width 12 height 11
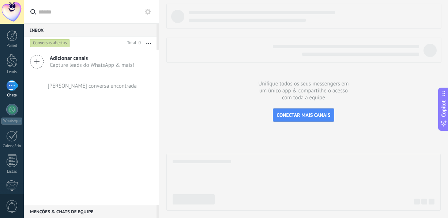
click at [39, 62] on icon at bounding box center [37, 62] width 14 height 14
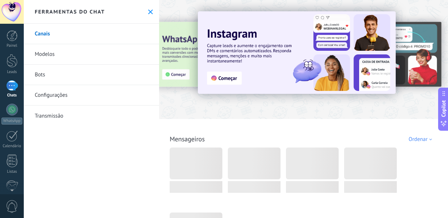
click at [56, 75] on link "Bots" at bounding box center [91, 75] width 135 height 20
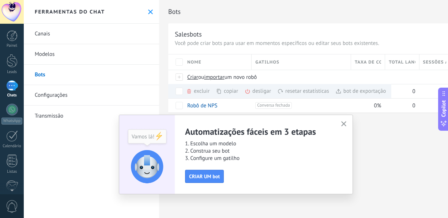
click at [57, 53] on link "Modelos" at bounding box center [91, 54] width 135 height 20
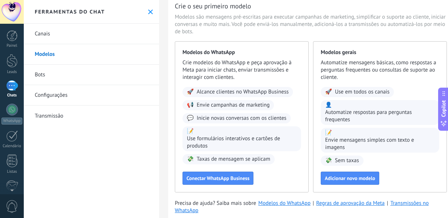
scroll to position [37, 0]
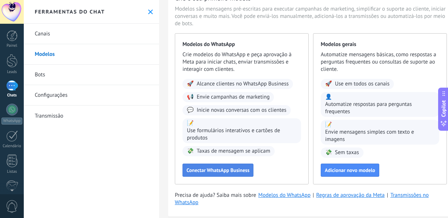
click at [237, 172] on span "Conectar WhatsApp Business" at bounding box center [217, 170] width 63 height 5
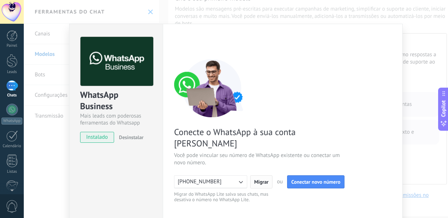
click at [261, 179] on span "Migrar" at bounding box center [261, 181] width 14 height 5
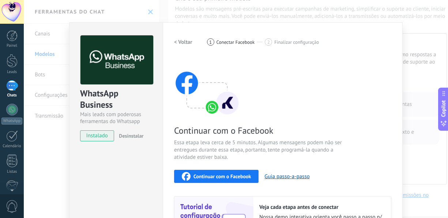
scroll to position [0, 0]
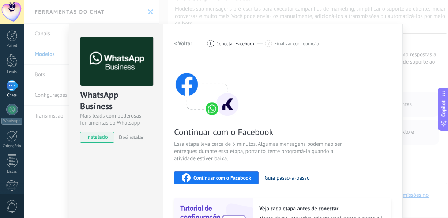
click at [280, 178] on button "Guia passo-a-passo" at bounding box center [286, 178] width 45 height 7
click at [248, 176] on span "Continuar com o Facebook" at bounding box center [221, 177] width 57 height 5
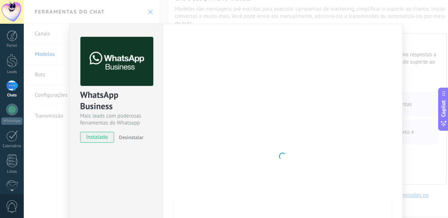
click at [434, 162] on div "WhatsApp Business Mais leads com poderosas ferramentas do Whatsapp instalado De…" at bounding box center [236, 109] width 424 height 218
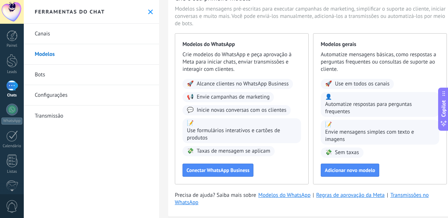
drag, startPoint x: 272, startPoint y: 170, endPoint x: 194, endPoint y: 160, distance: 77.7
click at [194, 161] on div "Modelos do WhatsApp Crie modelos do WhatsApp e peça aprovação à Meta para inici…" at bounding box center [242, 108] width 134 height 151
click at [328, 168] on span "Adicionar novo modelo" at bounding box center [350, 170] width 50 height 5
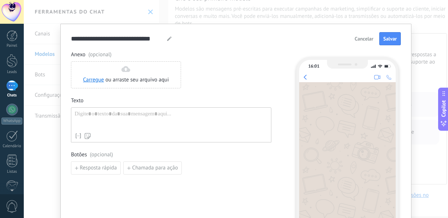
click at [367, 39] on span "Cancelar" at bounding box center [363, 38] width 19 height 5
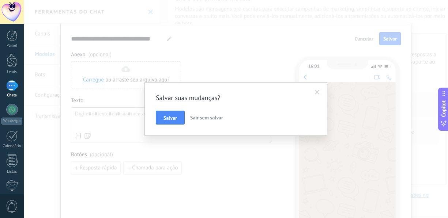
click at [201, 119] on span "Sair sem salvar" at bounding box center [206, 117] width 33 height 7
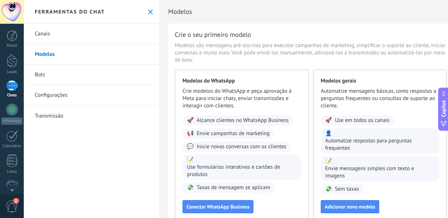
click at [42, 77] on link "Bots" at bounding box center [91, 75] width 135 height 20
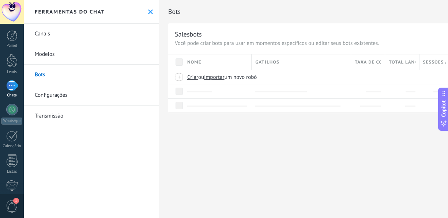
click at [12, 205] on span "1" at bounding box center [12, 206] width 12 height 13
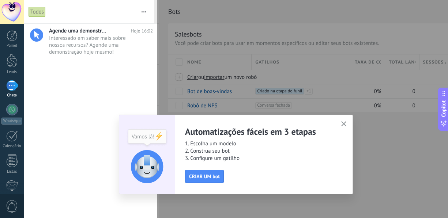
click at [345, 126] on use "button" at bounding box center [343, 123] width 5 height 5
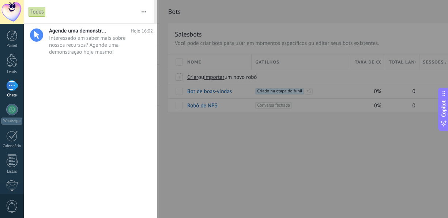
click at [267, 161] on div at bounding box center [224, 109] width 448 height 218
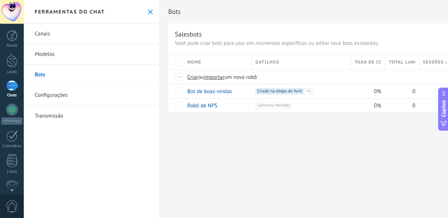
click at [52, 115] on link "Transmissão" at bounding box center [91, 116] width 135 height 20
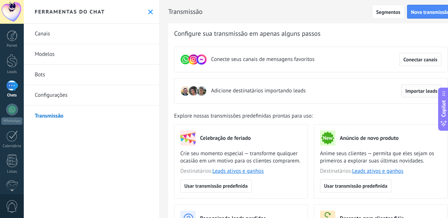
click at [417, 89] on span "Importar leads" at bounding box center [421, 90] width 32 height 5
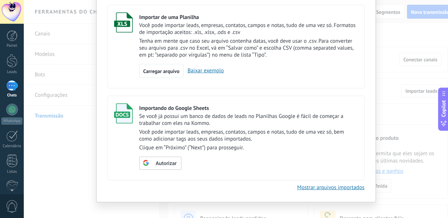
scroll to position [55, 0]
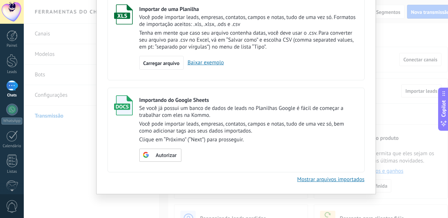
click at [80, 159] on div "Importar Cancelar Importar de uma Planilha Você pode importar leads, empresas, …" at bounding box center [236, 109] width 424 height 218
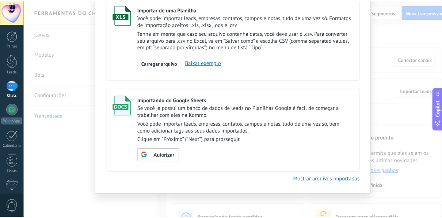
scroll to position [0, 0]
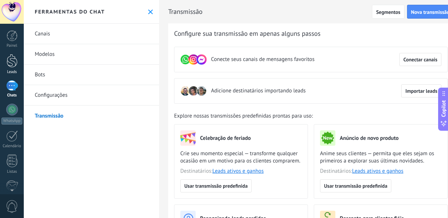
click at [18, 65] on link "Leads" at bounding box center [12, 64] width 24 height 20
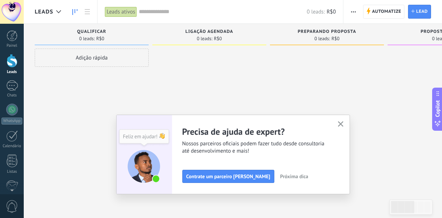
click at [342, 126] on use "button" at bounding box center [340, 123] width 5 height 5
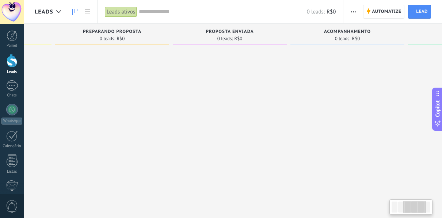
drag, startPoint x: 379, startPoint y: 114, endPoint x: 164, endPoint y: 98, distance: 215.4
click at [164, 98] on div at bounding box center [112, 110] width 114 height 123
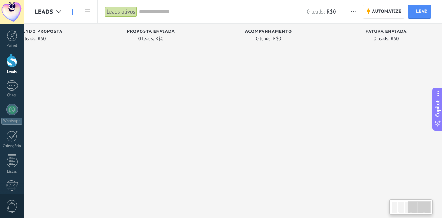
scroll to position [0, 306]
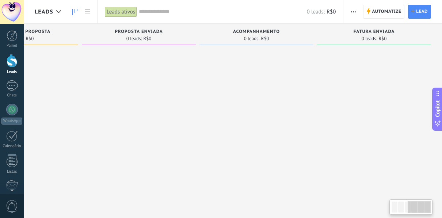
drag, startPoint x: 344, startPoint y: 94, endPoint x: 152, endPoint y: 77, distance: 193.3
click at [152, 77] on div "Etapa de leads de entrada solicitações: 0 0 0 0 0 0 0 0 0 Qualificar 0 leads: R…" at bounding box center [85, 98] width 713 height 148
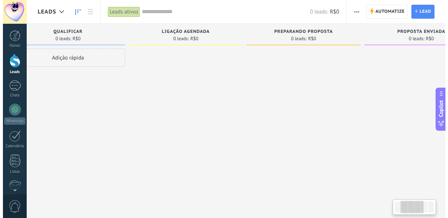
scroll to position [0, 0]
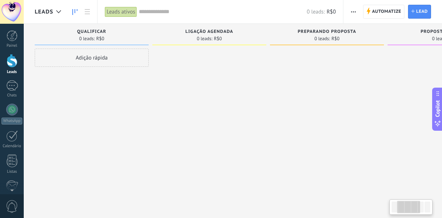
drag, startPoint x: 116, startPoint y: 88, endPoint x: 467, endPoint y: 136, distance: 354.8
click at [442, 136] on html ".abecls-1,.abecls-2{fill-rule:evenodd}.abecls-2{fill:#fff} .abhcls-1{fill:none}…" at bounding box center [221, 109] width 442 height 218
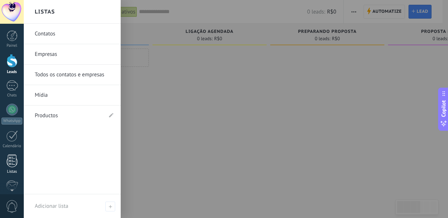
click at [15, 166] on div at bounding box center [12, 161] width 11 height 13
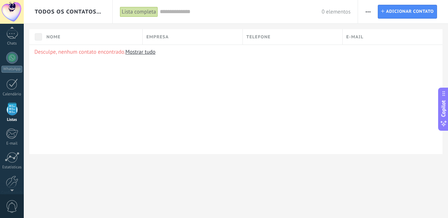
scroll to position [45, 0]
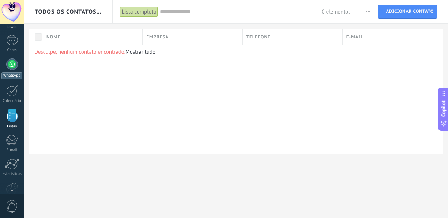
click at [18, 67] on link "WhatsApp" at bounding box center [12, 68] width 24 height 21
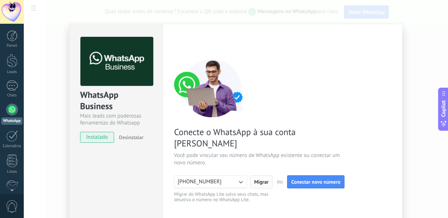
click at [260, 179] on span "Migrar" at bounding box center [261, 181] width 14 height 5
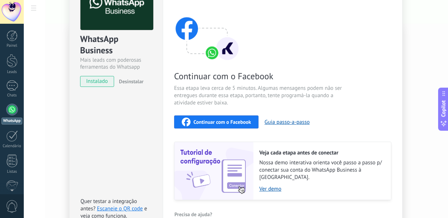
scroll to position [73, 0]
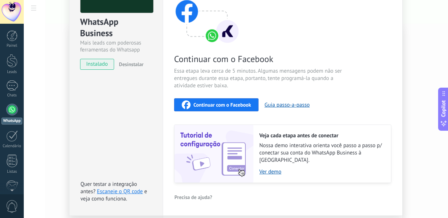
click at [235, 102] on span "Continuar com o Facebook" at bounding box center [221, 104] width 57 height 5
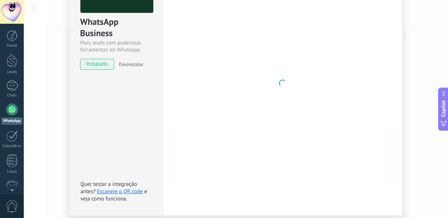
click at [378, 108] on div at bounding box center [282, 83] width 217 height 239
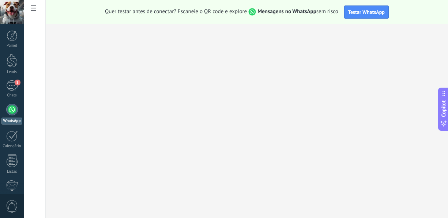
click at [10, 111] on div at bounding box center [12, 110] width 12 height 12
click at [13, 83] on div "1" at bounding box center [12, 85] width 12 height 11
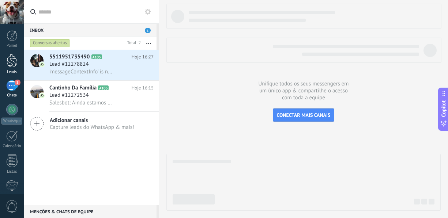
click at [13, 66] on div at bounding box center [12, 61] width 11 height 14
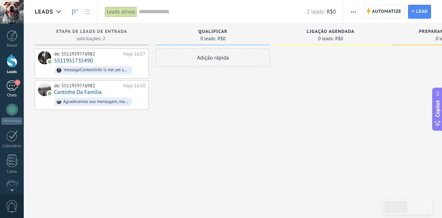
click at [13, 88] on div "1" at bounding box center [12, 85] width 12 height 11
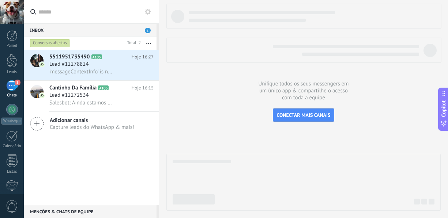
click at [147, 31] on span "1" at bounding box center [148, 30] width 6 height 5
click at [145, 29] on span "1" at bounding box center [148, 30] width 6 height 5
click at [151, 29] on div "Inbox 1" at bounding box center [90, 29] width 133 height 13
click at [14, 60] on div at bounding box center [12, 61] width 11 height 14
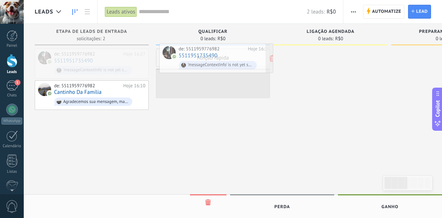
drag, startPoint x: 82, startPoint y: 61, endPoint x: 206, endPoint y: 56, distance: 124.7
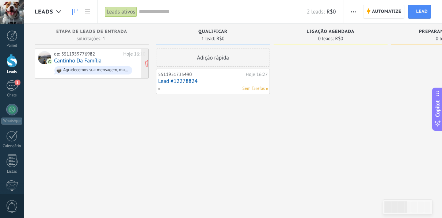
click at [75, 65] on span "Agradecemos sua mensagem, mas informamos que já estamos fechados! Cantinho da f…" at bounding box center [99, 70] width 91 height 11
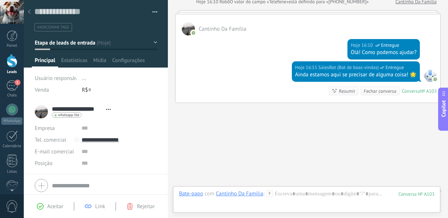
scroll to position [163, 0]
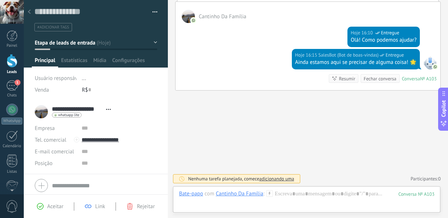
click at [43, 183] on div at bounding box center [96, 186] width 122 height 18
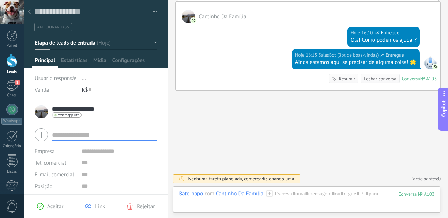
drag, startPoint x: 105, startPoint y: 108, endPoint x: 68, endPoint y: 107, distance: 36.6
click at [68, 107] on div "**********" at bounding box center [96, 112] width 122 height 18
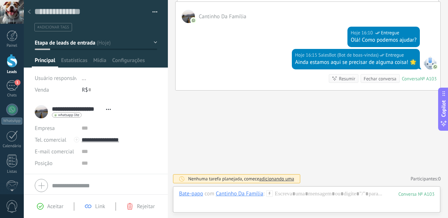
click at [44, 183] on div at bounding box center [96, 186] width 122 height 18
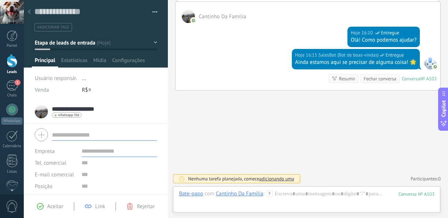
scroll to position [34, 0]
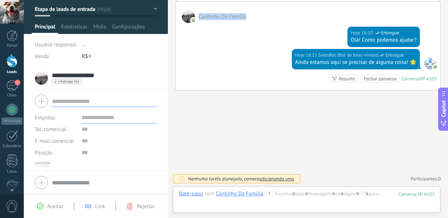
drag, startPoint x: 246, startPoint y: 17, endPoint x: 205, endPoint y: 14, distance: 41.8
click at [201, 14] on span "Cantinho Da Família" at bounding box center [222, 16] width 48 height 7
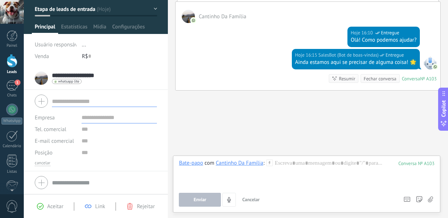
drag, startPoint x: 203, startPoint y: 14, endPoint x: 209, endPoint y: 11, distance: 6.5
click at [209, 11] on div "Cantinho Da Família" at bounding box center [307, 12] width 265 height 21
drag, startPoint x: 214, startPoint y: 164, endPoint x: 261, endPoint y: 166, distance: 47.2
click at [262, 166] on div "Bate-papo com Cantinho Da Família :" at bounding box center [226, 163] width 94 height 7
drag, startPoint x: 215, startPoint y: 161, endPoint x: 228, endPoint y: 161, distance: 13.2
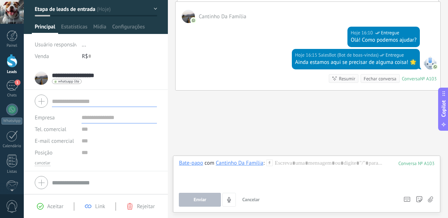
click at [228, 161] on div "Bate-papo com Cantinho Da Família :" at bounding box center [226, 163] width 94 height 7
drag, startPoint x: 225, startPoint y: 163, endPoint x: 234, endPoint y: 186, distance: 25.0
click at [234, 186] on div at bounding box center [306, 174] width 255 height 28
drag, startPoint x: 245, startPoint y: 19, endPoint x: 200, endPoint y: 20, distance: 45.3
click at [200, 20] on span "Cantinho Da Família" at bounding box center [222, 16] width 48 height 7
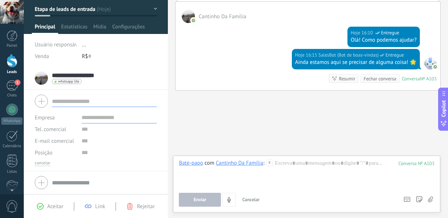
drag, startPoint x: 199, startPoint y: 16, endPoint x: 248, endPoint y: 17, distance: 49.3
click at [248, 17] on div "Cantinho Da Família" at bounding box center [307, 12] width 265 height 21
copy span "Cantinho Da Família"
click at [92, 118] on input "text" at bounding box center [118, 118] width 75 height 12
paste input "**********"
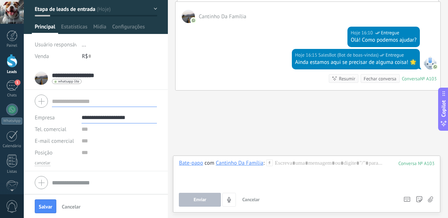
type input "**********"
paste input "**********"
type input "**********"
click at [41, 103] on div "**********" at bounding box center [96, 101] width 122 height 18
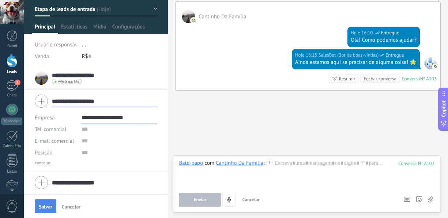
click at [47, 209] on span "Salvar" at bounding box center [46, 206] width 14 height 5
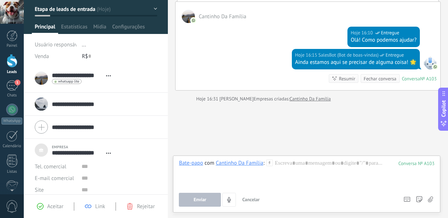
type textarea "***"
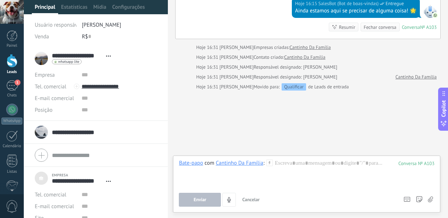
scroll to position [0, 0]
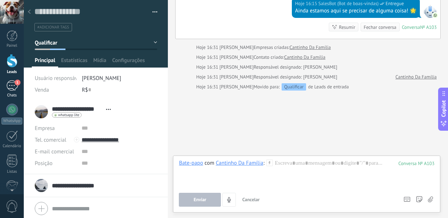
click at [13, 88] on div "1" at bounding box center [12, 85] width 12 height 11
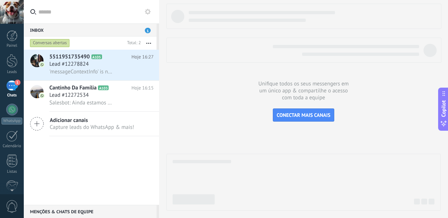
type textarea "***"
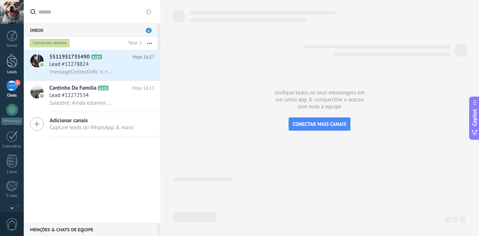
click at [11, 60] on div at bounding box center [12, 61] width 11 height 14
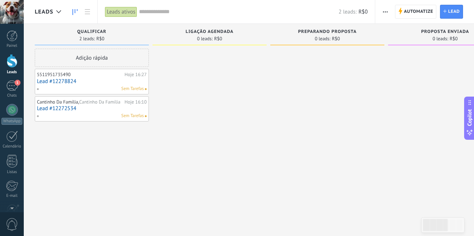
click at [383, 12] on span "button" at bounding box center [385, 12] width 5 height 14
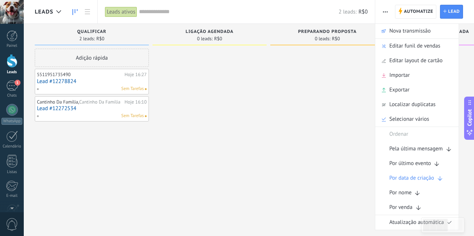
drag, startPoint x: 456, startPoint y: 70, endPoint x: 456, endPoint y: 64, distance: 5.8
click at [447, 69] on div at bounding box center [445, 119] width 114 height 140
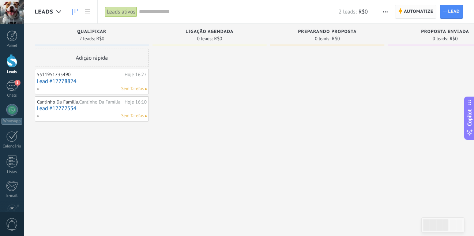
click at [405, 11] on span "Automatize" at bounding box center [417, 11] width 29 height 13
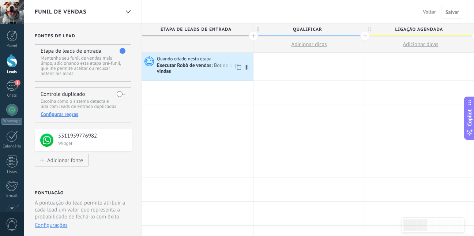
click at [209, 66] on div "Executar Robô de vendas: Bot de boas-vindas" at bounding box center [204, 68] width 94 height 12
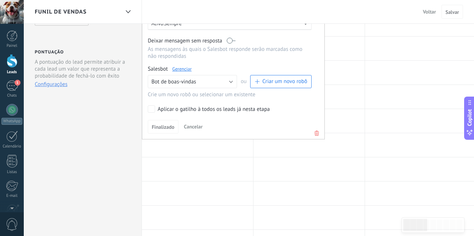
scroll to position [146, 0]
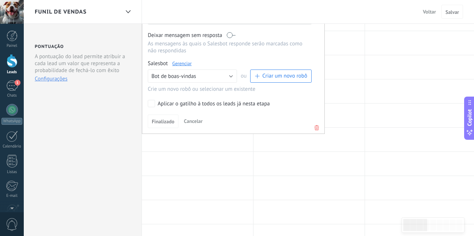
click at [155, 105] on label "Aplicar o gatilho à todos os leads já nesta etapa" at bounding box center [228, 103] width 161 height 7
click at [164, 126] on button "Finalizado" at bounding box center [162, 121] width 31 height 14
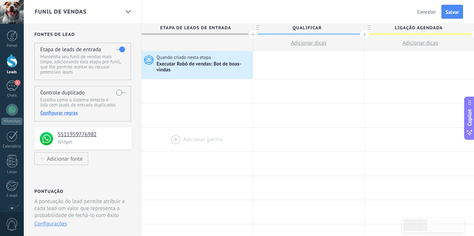
scroll to position [0, 0]
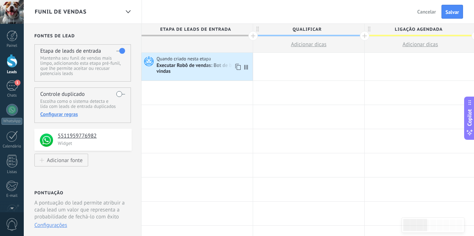
click at [182, 68] on div "Executar Robô de vendas: Bot de boas-vindas" at bounding box center [203, 68] width 94 height 12
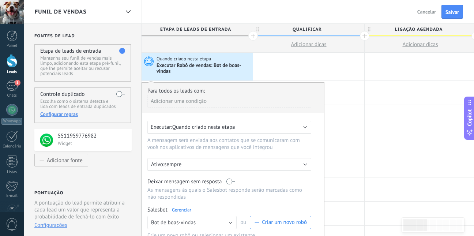
click at [202, 130] on span "Quando criado nesta etapa" at bounding box center [203, 127] width 63 height 7
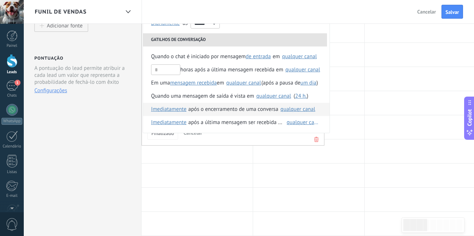
scroll to position [146, 0]
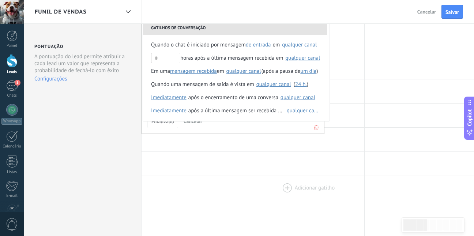
click at [349, 184] on div at bounding box center [308, 188] width 111 height 24
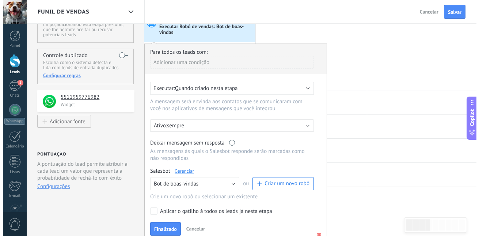
scroll to position [73, 0]
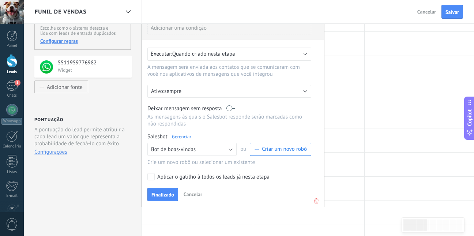
click at [182, 137] on link "Gerenciar" at bounding box center [181, 136] width 19 height 6
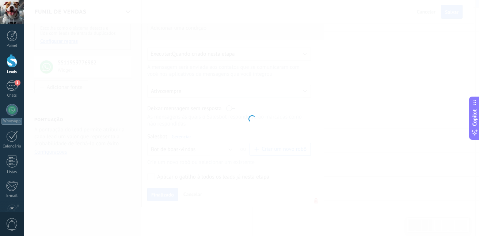
type input "**********"
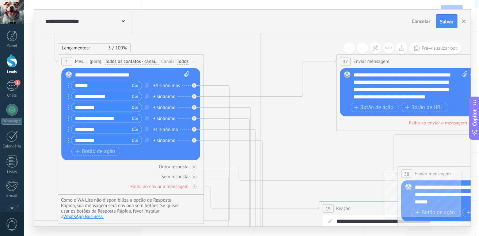
click at [194, 61] on icon at bounding box center [195, 61] width 4 height 1
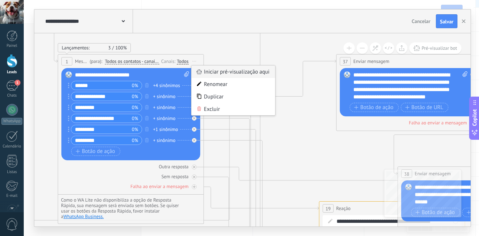
click at [232, 72] on div "Iniciar pré-visualização aqui" at bounding box center [233, 71] width 84 height 12
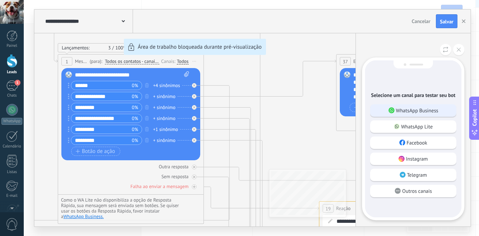
click at [419, 110] on p "WhatsApp Business" at bounding box center [417, 110] width 42 height 7
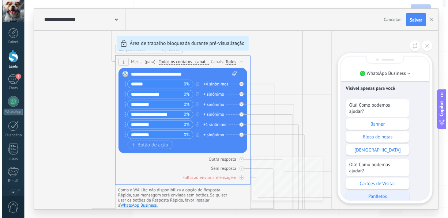
scroll to position [-49, 0]
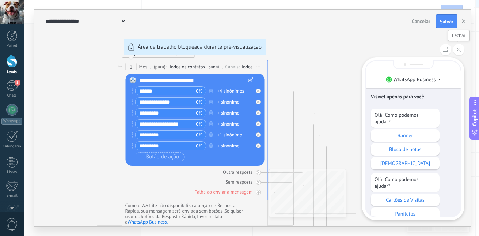
click at [447, 50] on icon at bounding box center [459, 50] width 4 height 4
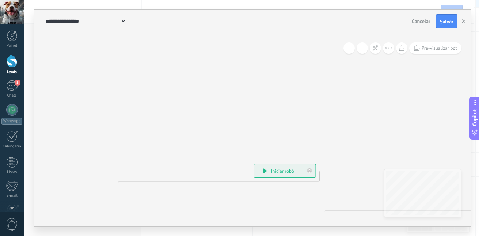
click at [268, 171] on div "**********" at bounding box center [284, 170] width 61 height 13
click at [265, 172] on icon at bounding box center [265, 170] width 4 height 5
click at [267, 169] on icon at bounding box center [265, 170] width 4 height 5
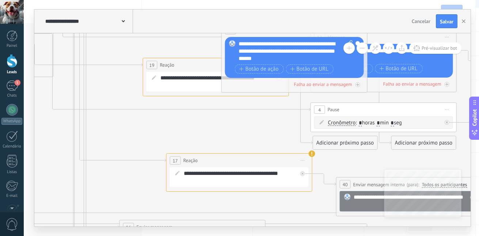
drag, startPoint x: 344, startPoint y: 188, endPoint x: 104, endPoint y: 76, distance: 264.3
click at [103, 77] on icon at bounding box center [337, 183] width 1276 height 1122
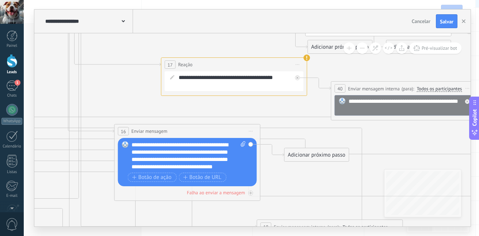
drag, startPoint x: 135, startPoint y: 159, endPoint x: 130, endPoint y: 76, distance: 83.1
click at [130, 77] on icon at bounding box center [332, 87] width 1276 height 1122
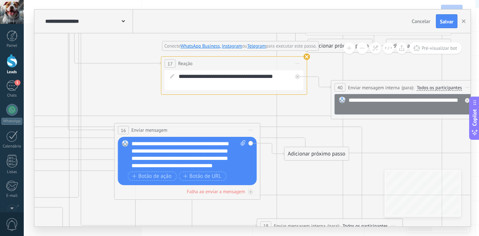
click at [306, 56] on use at bounding box center [307, 56] width 7 height 7
click at [296, 65] on span "Iniciar pré-visualização aqui [GEOGRAPHIC_DATA] Duplicar Excluir" at bounding box center [298, 63] width 12 height 11
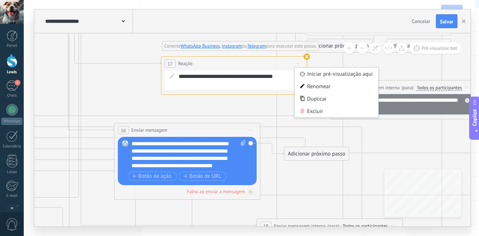
click at [110, 102] on icon at bounding box center [332, 86] width 1276 height 1122
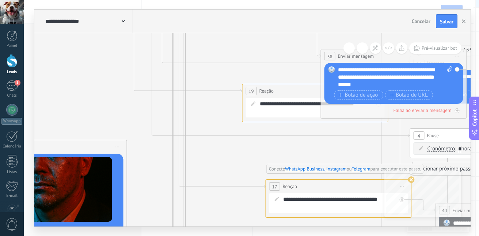
drag, startPoint x: 46, startPoint y: 141, endPoint x: 153, endPoint y: 202, distance: 122.8
click at [151, 211] on icon at bounding box center [436, 209] width 1276 height 1122
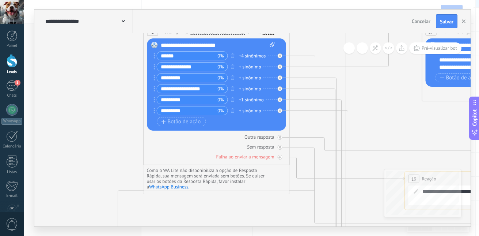
drag, startPoint x: 183, startPoint y: 148, endPoint x: 264, endPoint y: 209, distance: 101.2
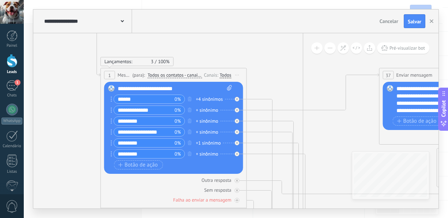
drag, startPoint x: 108, startPoint y: 125, endPoint x: 59, endPoint y: 123, distance: 48.6
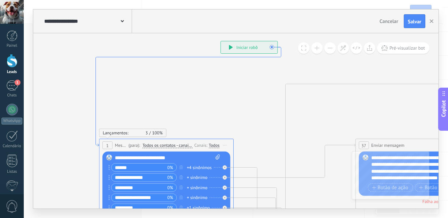
click at [96, 146] on icon at bounding box center [188, 96] width 185 height 99
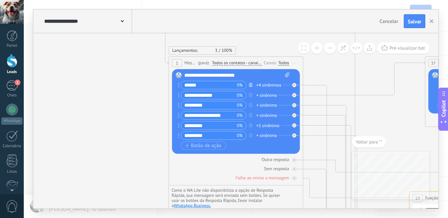
click at [251, 85] on icon "button" at bounding box center [250, 85] width 3 height 4
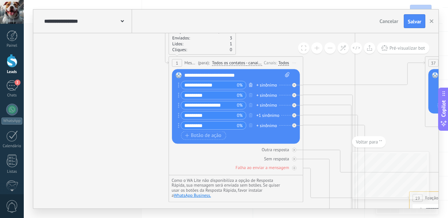
click at [250, 84] on icon "button" at bounding box center [250, 85] width 3 height 4
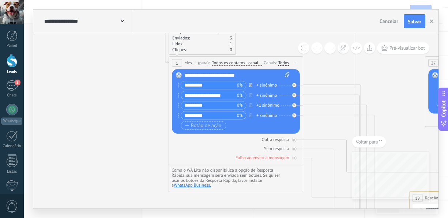
click at [251, 86] on icon "button" at bounding box center [250, 85] width 3 height 4
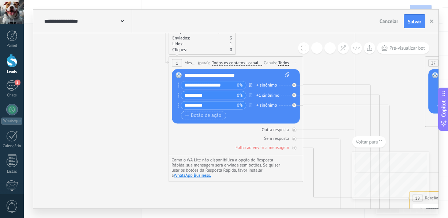
click at [252, 86] on icon "button" at bounding box center [250, 85] width 3 height 4
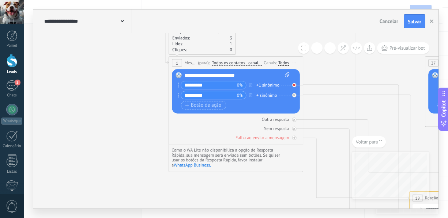
click at [295, 86] on icon at bounding box center [294, 85] width 2 height 2
click at [294, 95] on icon at bounding box center [294, 95] width 2 height 2
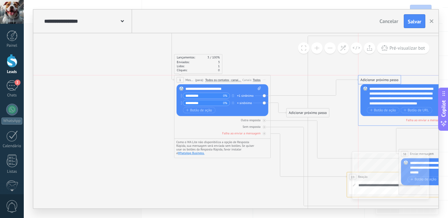
drag, startPoint x: 290, startPoint y: 100, endPoint x: 363, endPoint y: 78, distance: 76.1
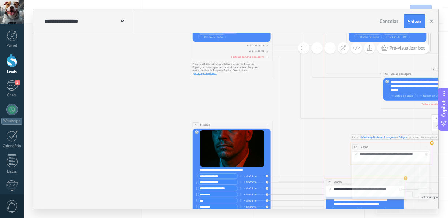
drag, startPoint x: 341, startPoint y: 93, endPoint x: 330, endPoint y: 182, distance: 89.6
click at [330, 182] on span "19" at bounding box center [328, 183] width 3 height 4
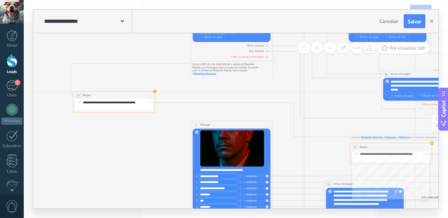
drag, startPoint x: 328, startPoint y: 182, endPoint x: 77, endPoint y: 93, distance: 265.8
click at [77, 93] on div "19" at bounding box center [78, 95] width 6 height 5
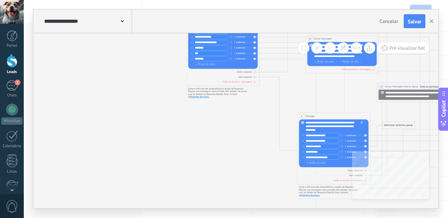
click at [203, 96] on span "WhatsApp Business ." at bounding box center [199, 96] width 20 height 3
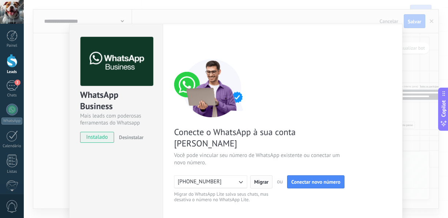
click at [255, 179] on span "Migrar" at bounding box center [261, 181] width 14 height 5
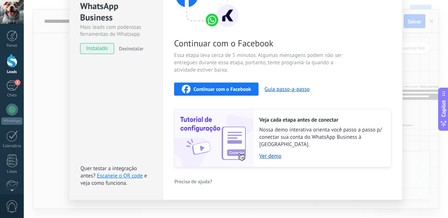
scroll to position [92, 0]
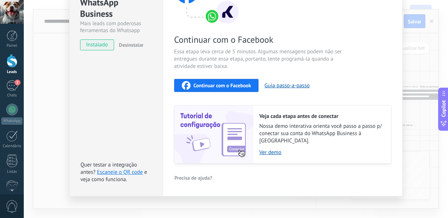
click at [228, 85] on span "Continuar com o Facebook" at bounding box center [221, 85] width 57 height 5
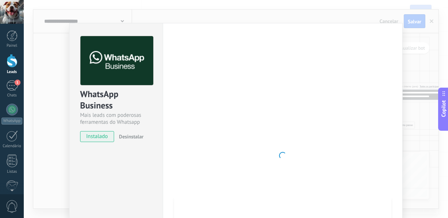
scroll to position [0, 0]
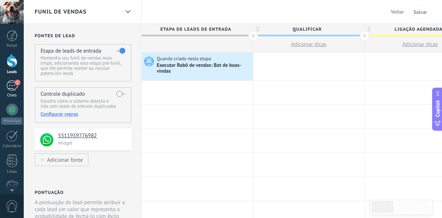
click at [11, 85] on div "1" at bounding box center [12, 85] width 12 height 11
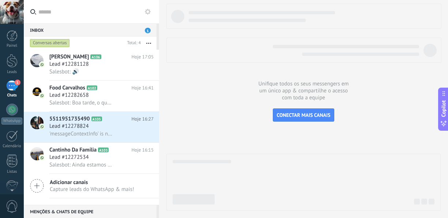
click at [14, 10] on div at bounding box center [12, 12] width 24 height 24
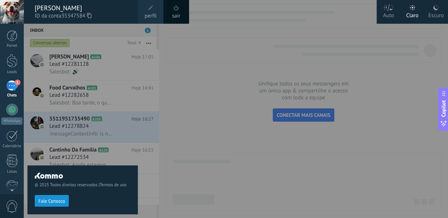
click at [259, 157] on div at bounding box center [248, 109] width 448 height 218
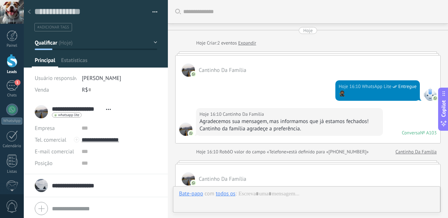
scroll to position [204, 0]
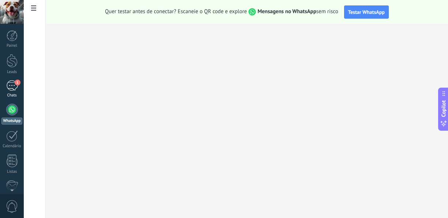
click at [15, 87] on div "1" at bounding box center [12, 85] width 12 height 11
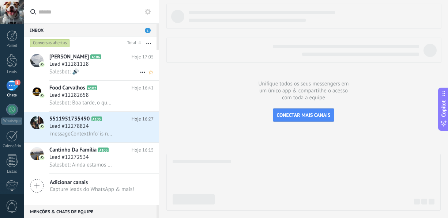
click at [77, 74] on span "Salesbot: 🔊" at bounding box center [64, 71] width 30 height 7
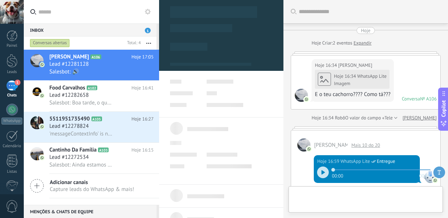
type textarea "**********"
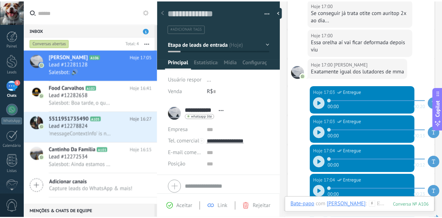
scroll to position [157, 0]
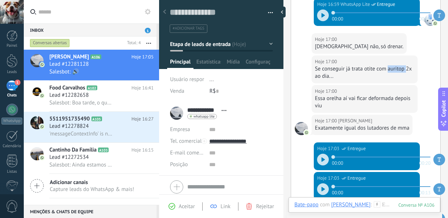
drag, startPoint x: 388, startPoint y: 70, endPoint x: 405, endPoint y: 72, distance: 16.5
click at [405, 72] on div "Se conseguir já trata otite com auritop 2x ao dia..." at bounding box center [364, 72] width 99 height 15
drag, startPoint x: 405, startPoint y: 72, endPoint x: 395, endPoint y: 68, distance: 10.4
click at [14, 62] on div at bounding box center [12, 61] width 11 height 14
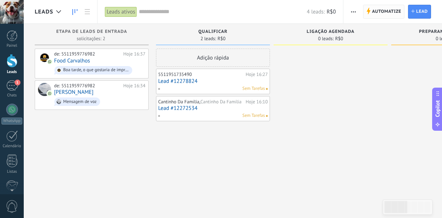
click at [378, 12] on span "Automatize" at bounding box center [386, 11] width 29 height 13
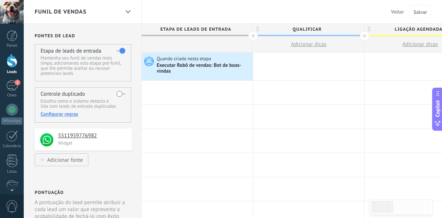
click at [122, 95] on label at bounding box center [121, 94] width 9 height 12
click at [178, 68] on div "Executar Robô de vendas: Bot de boas-vindas" at bounding box center [204, 68] width 94 height 12
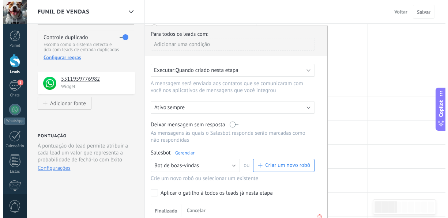
scroll to position [73, 0]
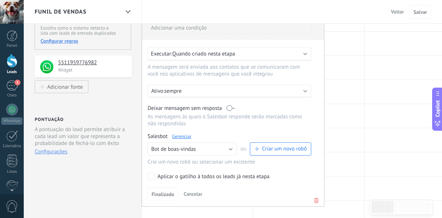
click at [185, 136] on link "Gerenciar" at bounding box center [181, 136] width 19 height 6
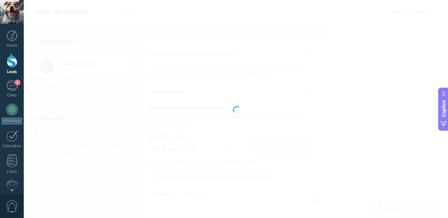
type input "**********"
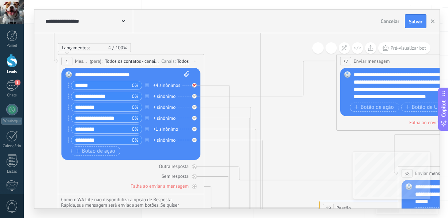
click at [194, 84] on icon at bounding box center [194, 85] width 3 height 3
click at [195, 96] on icon at bounding box center [194, 96] width 3 height 3
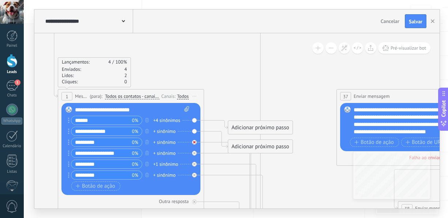
click at [193, 142] on div at bounding box center [194, 142] width 5 height 5
click at [194, 152] on icon at bounding box center [194, 153] width 3 height 3
click at [196, 174] on div at bounding box center [194, 175] width 5 height 5
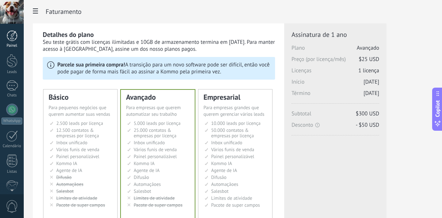
click at [11, 41] on div at bounding box center [12, 35] width 11 height 11
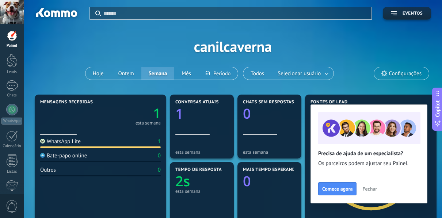
click at [365, 190] on span "Fechar" at bounding box center [370, 188] width 15 height 5
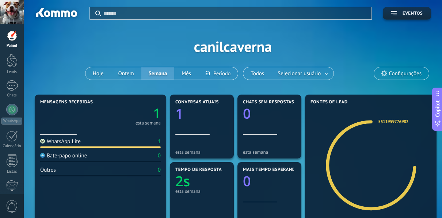
click at [67, 143] on div "WhatsApp Lite" at bounding box center [60, 141] width 41 height 7
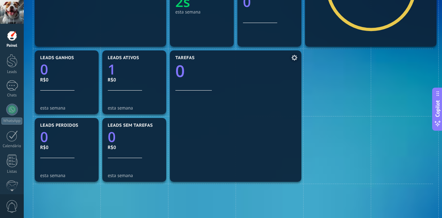
scroll to position [37, 0]
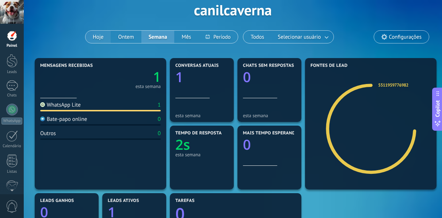
click at [100, 37] on button "Hoje" at bounding box center [99, 37] width 26 height 12
click at [188, 81] on icon "1" at bounding box center [201, 75] width 53 height 14
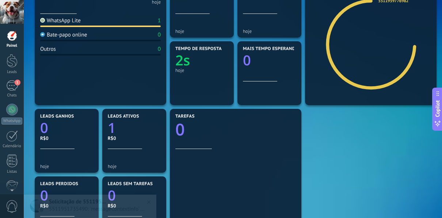
scroll to position [73, 0]
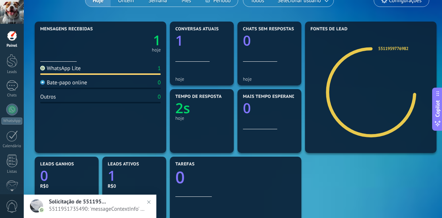
click at [108, 209] on span "5511951735490: 'messageContextInfo' is not yet supported. Use your device to vi…" at bounding box center [97, 209] width 97 height 7
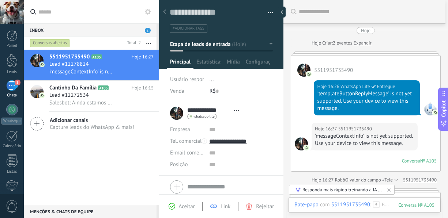
click at [174, 116] on div "**********" at bounding box center [206, 113] width 72 height 18
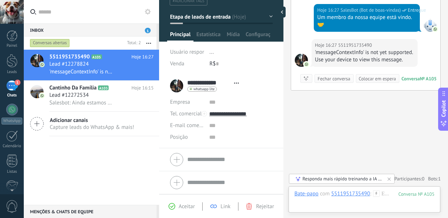
scroll to position [298, 0]
click at [67, 93] on span "Lead #12272534" at bounding box center [68, 95] width 39 height 7
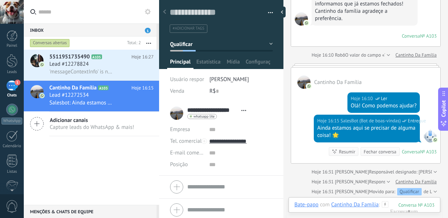
scroll to position [186, 0]
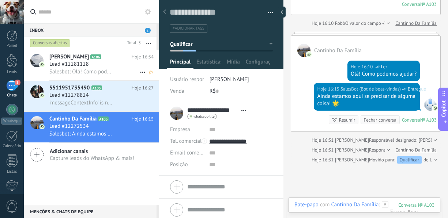
click at [67, 65] on span "Lead #12281128" at bounding box center [68, 64] width 39 height 7
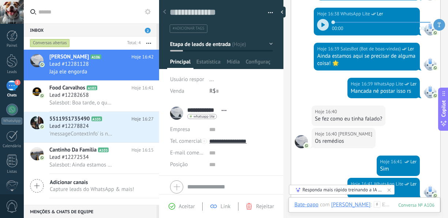
scroll to position [379, 0]
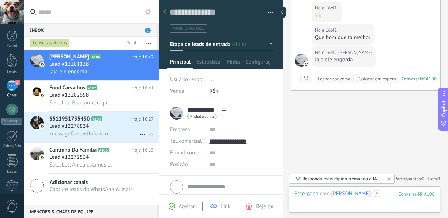
click at [116, 128] on div "Lead #12278824" at bounding box center [101, 126] width 104 height 7
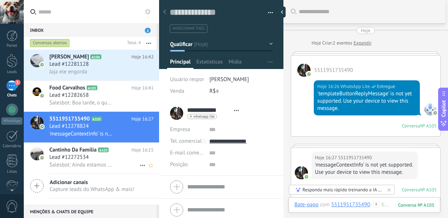
click at [106, 163] on span "Salesbot: Ainda estamos aqui se precisar de alguma coisa! 🌟" at bounding box center [81, 165] width 64 height 7
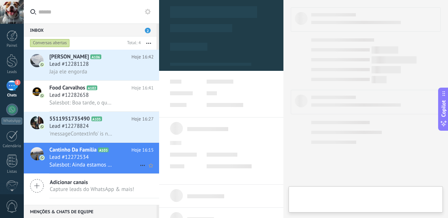
type textarea "***"
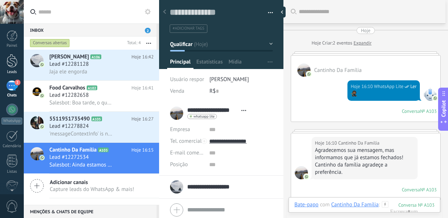
click at [19, 69] on link "Leads" at bounding box center [12, 64] width 24 height 20
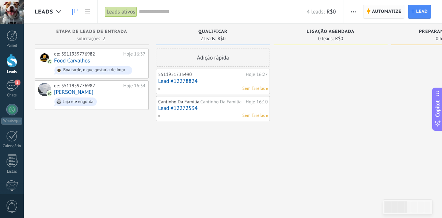
click at [371, 13] on span "Automatize Automatize" at bounding box center [383, 12] width 41 height 14
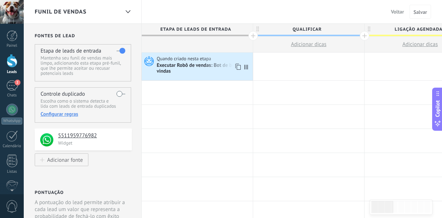
click at [196, 67] on div "Executar Robô de vendas: Bot de boas-vindas" at bounding box center [204, 68] width 94 height 12
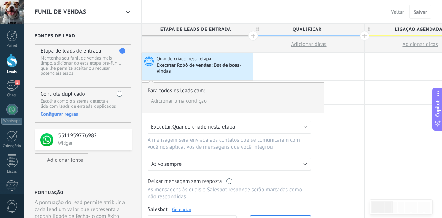
click at [196, 67] on div "Executar Robô de vendas: Bot de boas-vindas" at bounding box center [204, 68] width 94 height 12
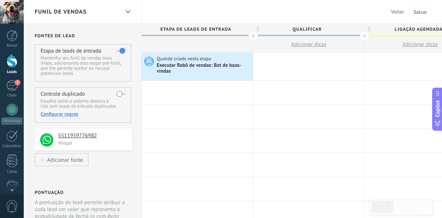
click at [196, 67] on div "Executar Robô de vendas: Bot de boas-vindas" at bounding box center [204, 68] width 94 height 12
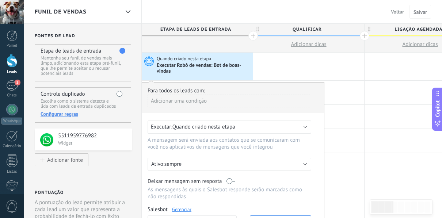
drag, startPoint x: 232, startPoint y: 62, endPoint x: 201, endPoint y: 62, distance: 31.1
click at [201, 62] on div "Executar Robô de vendas: Bot de boas-vindas" at bounding box center [204, 68] width 94 height 12
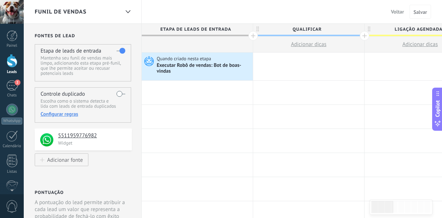
click at [188, 71] on div "Executar Robô de vendas: Bot de boas-vindas" at bounding box center [204, 68] width 94 height 12
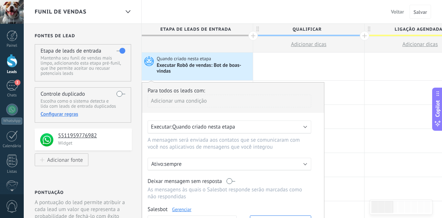
click at [82, 48] on h4 "Etapa de leads de entrada" at bounding box center [71, 51] width 61 height 7
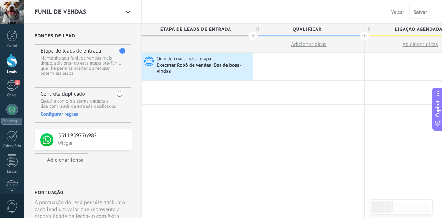
drag, startPoint x: 12, startPoint y: 41, endPoint x: 30, endPoint y: 45, distance: 18.6
click at [12, 41] on link "Painel" at bounding box center [12, 39] width 24 height 18
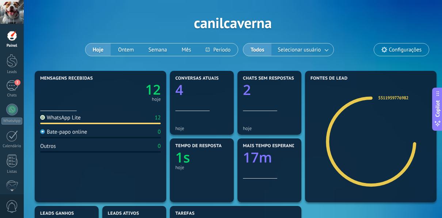
scroll to position [37, 0]
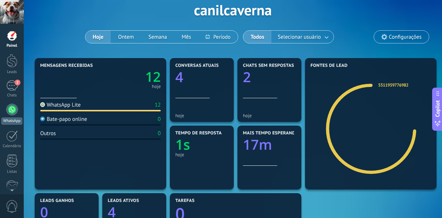
click at [18, 114] on link "WhatsApp" at bounding box center [12, 114] width 24 height 21
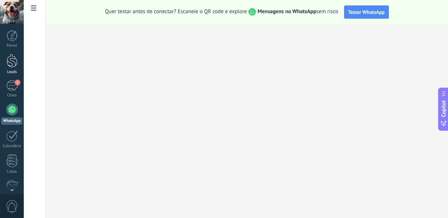
click at [14, 59] on div at bounding box center [12, 61] width 11 height 14
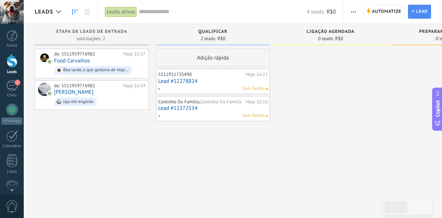
click at [126, 11] on div "Leads ativos" at bounding box center [121, 12] width 32 height 11
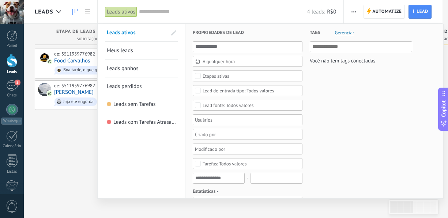
click at [141, 52] on link "Meus leads" at bounding box center [141, 51] width 69 height 18
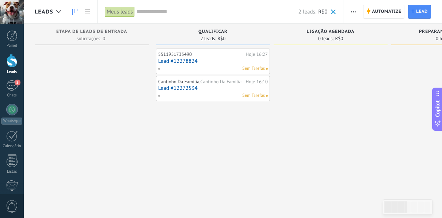
click at [352, 13] on span "button" at bounding box center [353, 12] width 5 height 14
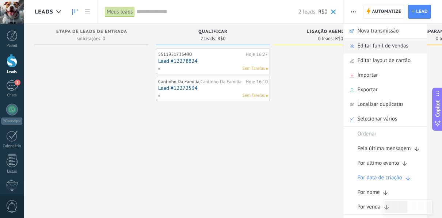
click at [394, 46] on span "Editar funil de vendas" at bounding box center [382, 46] width 51 height 15
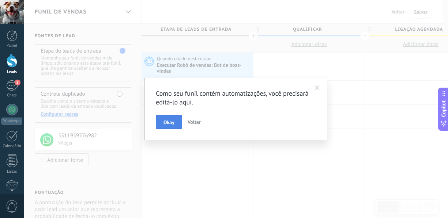
click at [172, 122] on span "Okay" at bounding box center [168, 122] width 11 height 5
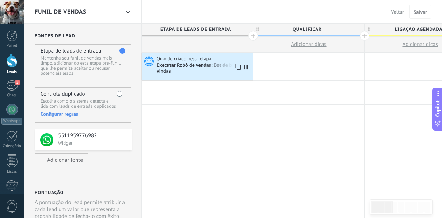
click at [172, 69] on div "Executar Robô de vendas: Bot de boas-vindas" at bounding box center [204, 68] width 94 height 12
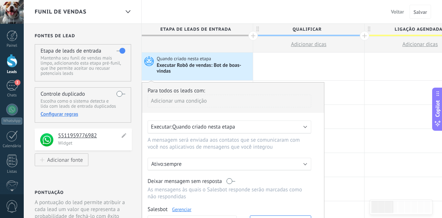
click at [84, 136] on h4 "5511959776982" at bounding box center [89, 135] width 62 height 7
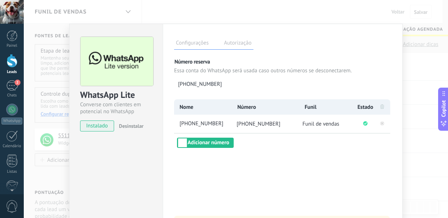
click at [53, 178] on div "WhatsApp Lite Converse com clientes em potencial no WhatsApp instalado Desinsta…" at bounding box center [236, 109] width 424 height 218
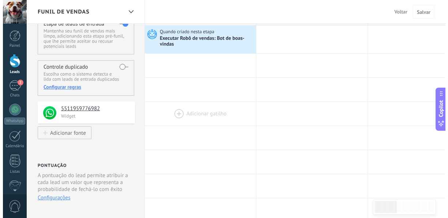
scroll to position [110, 0]
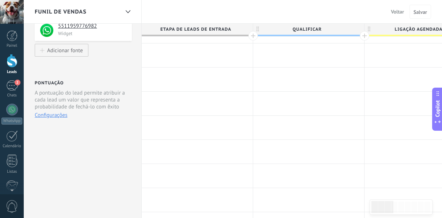
click at [59, 117] on button "Configurações" at bounding box center [51, 115] width 33 height 7
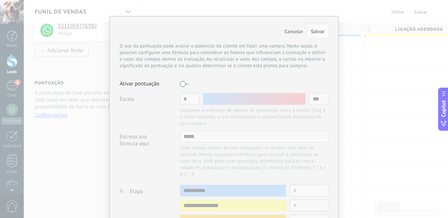
scroll to position [0, 0]
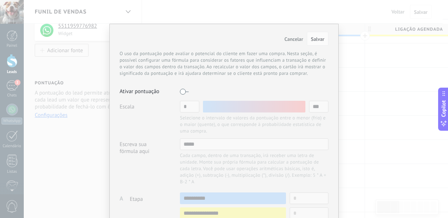
click at [182, 92] on label at bounding box center [184, 92] width 9 height 12
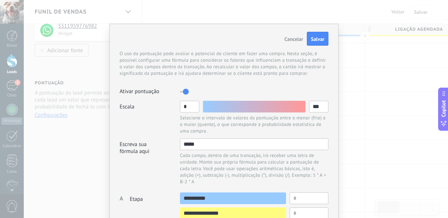
click at [293, 40] on span "Cancelar" at bounding box center [293, 39] width 19 height 7
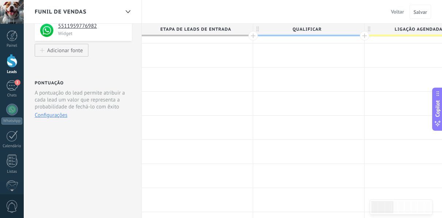
click at [16, 62] on div at bounding box center [12, 61] width 11 height 14
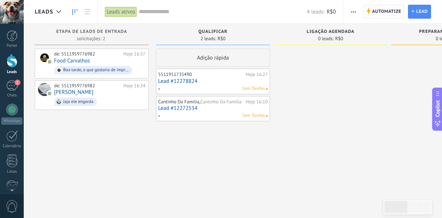
click at [395, 14] on span "Automatize" at bounding box center [386, 11] width 29 height 13
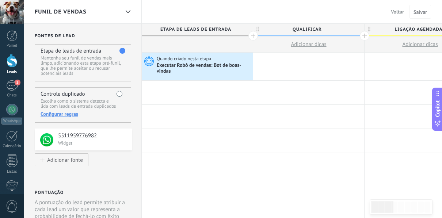
click at [398, 10] on span "Voltar" at bounding box center [397, 11] width 13 height 7
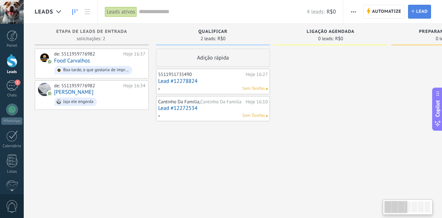
click at [417, 15] on span "Lead" at bounding box center [422, 11] width 12 height 13
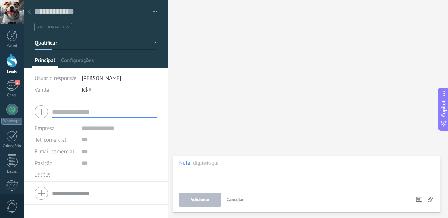
click at [239, 199] on span "Cancelar" at bounding box center [235, 200] width 18 height 6
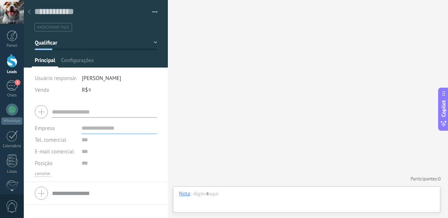
click at [28, 14] on icon at bounding box center [29, 12] width 3 height 4
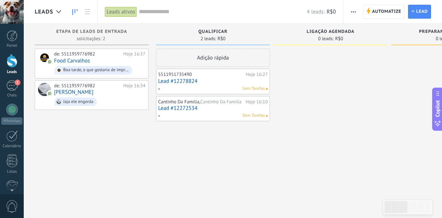
click at [371, 13] on icon at bounding box center [369, 11] width 4 height 7
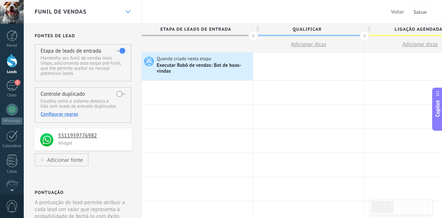
click at [128, 12] on icon at bounding box center [128, 11] width 5 height 3
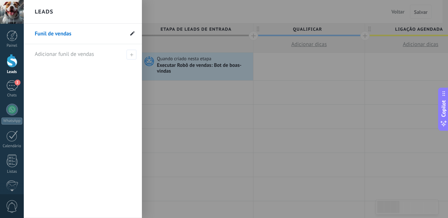
click at [130, 32] on icon at bounding box center [132, 33] width 4 height 4
click at [82, 58] on div "Adicionar funil de vendas" at bounding box center [85, 54] width 100 height 20
click at [122, 117] on div "Funil de vendas" at bounding box center [83, 121] width 118 height 194
click at [216, 95] on div at bounding box center [248, 109] width 448 height 218
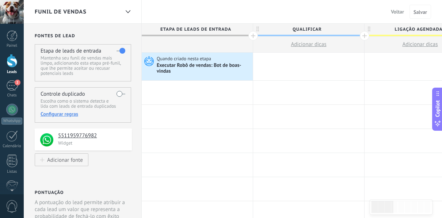
click at [252, 34] on div at bounding box center [253, 36] width 10 height 10
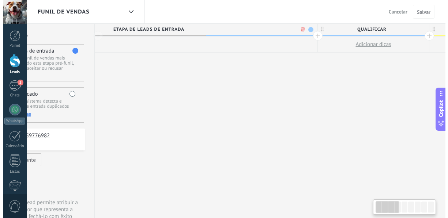
scroll to position [0, 54]
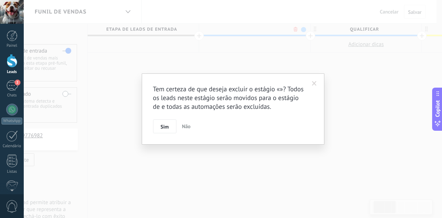
click at [295, 29] on body ".abecls-1,.abecls-2{fill-rule:evenodd}.abecls-2{fill:#fff} .abhcls-1{fill:none}…" at bounding box center [221, 109] width 442 height 218
click at [191, 126] on span "Não" at bounding box center [189, 126] width 9 height 7
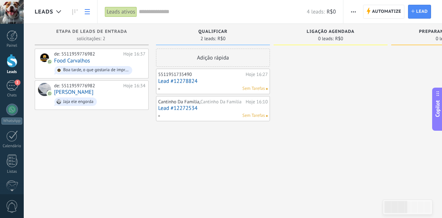
click at [88, 11] on icon at bounding box center [87, 11] width 5 height 5
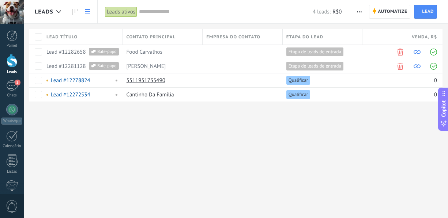
click at [162, 16] on div "4 leads: R$0" at bounding box center [240, 11] width 202 height 23
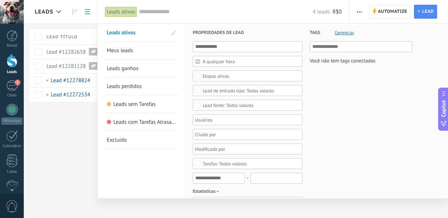
click at [115, 48] on span "Meus leads" at bounding box center [120, 50] width 26 height 7
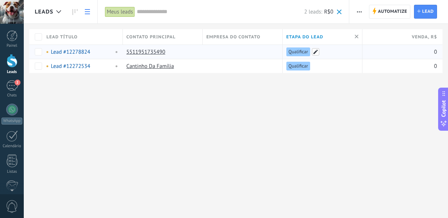
click at [313, 53] on span at bounding box center [315, 51] width 7 height 7
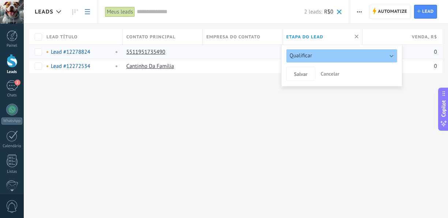
click at [298, 53] on span "Qualificar" at bounding box center [300, 55] width 23 height 7
click at [222, 119] on div "Leads Automatize Nova transmissão Editar funil de vendas Imprimir Configurações…" at bounding box center [236, 109] width 424 height 218
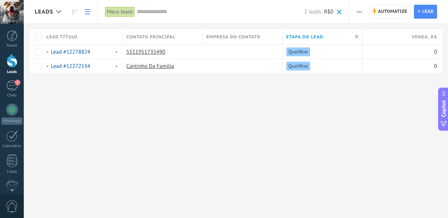
click at [163, 12] on input "text" at bounding box center [220, 12] width 167 height 8
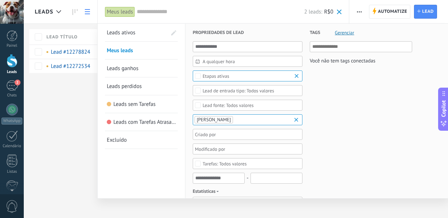
click at [131, 15] on div "Meus leads" at bounding box center [120, 12] width 30 height 11
click at [60, 122] on div at bounding box center [224, 109] width 448 height 218
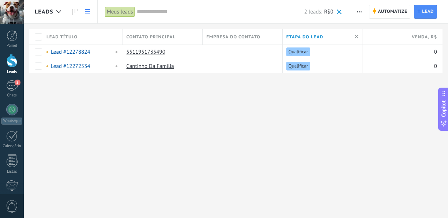
click at [46, 13] on span "Leads" at bounding box center [44, 11] width 19 height 7
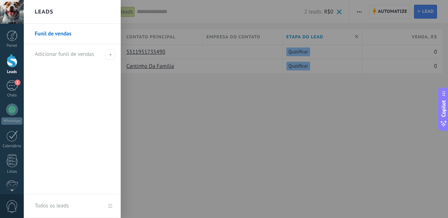
click at [19, 10] on div at bounding box center [12, 12] width 24 height 24
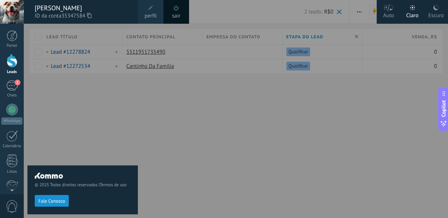
click at [432, 10] on div "Escuro" at bounding box center [435, 14] width 15 height 19
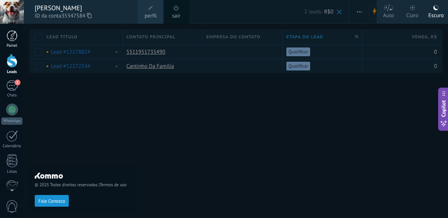
click at [13, 42] on link "Painel" at bounding box center [12, 39] width 24 height 18
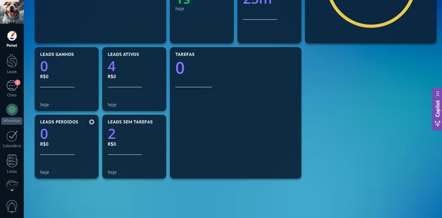
scroll to position [219, 0]
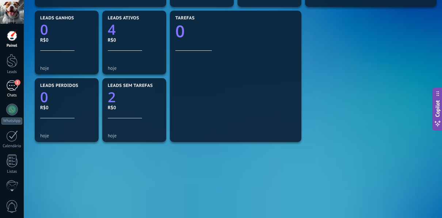
click at [19, 88] on link "2 Chats" at bounding box center [12, 89] width 24 height 18
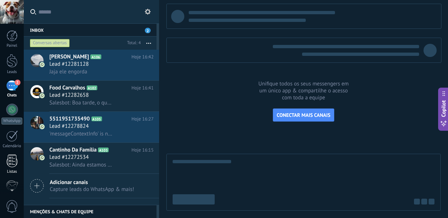
click at [16, 166] on div at bounding box center [12, 161] width 11 height 13
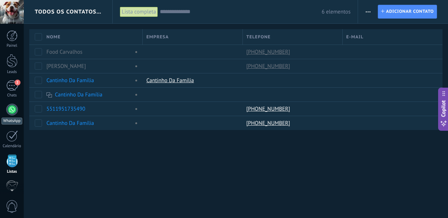
click at [16, 114] on link "WhatsApp" at bounding box center [12, 114] width 24 height 21
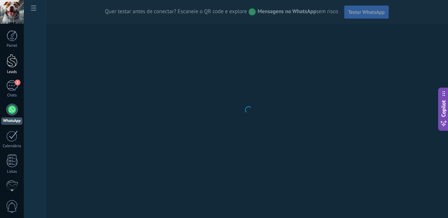
click at [8, 65] on div at bounding box center [12, 61] width 11 height 14
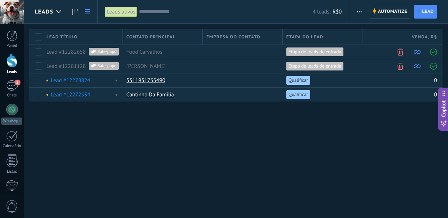
click at [87, 13] on icon at bounding box center [87, 11] width 5 height 5
click at [75, 11] on use at bounding box center [74, 12] width 5 height 6
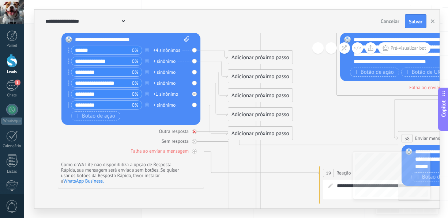
click at [175, 131] on div "Outra resposta" at bounding box center [174, 131] width 30 height 6
click at [177, 131] on div "Outra resposta" at bounding box center [174, 131] width 30 height 6
click at [195, 132] on icon at bounding box center [195, 132] width 4 height 4
click at [242, 152] on div "Adicionar próximo passo" at bounding box center [260, 151] width 64 height 12
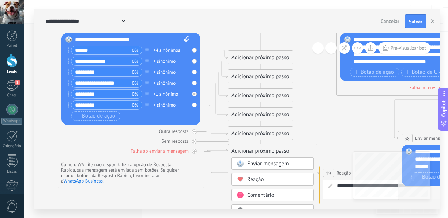
click at [293, 163] on div "Enviar mensagem" at bounding box center [277, 163] width 61 height 7
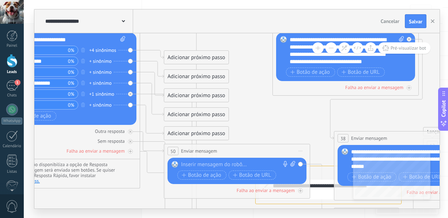
click at [207, 164] on div at bounding box center [235, 164] width 109 height 7
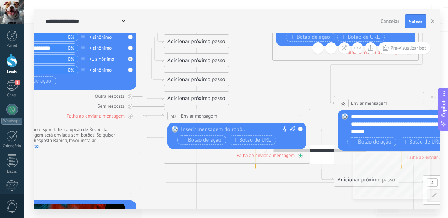
click at [288, 155] on div "Falha ao enviar a mensagem" at bounding box center [265, 155] width 58 height 6
click at [302, 155] on div at bounding box center [300, 155] width 5 height 5
click at [300, 156] on icon at bounding box center [301, 156] width 4 height 4
click at [274, 154] on div "Falha ao enviar a mensagem" at bounding box center [265, 155] width 58 height 6
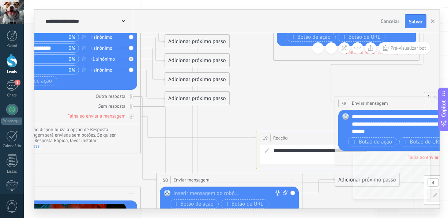
drag, startPoint x: 171, startPoint y: 151, endPoint x: 166, endPoint y: 180, distance: 29.0
click at [166, 180] on span "50" at bounding box center [165, 180] width 5 height 6
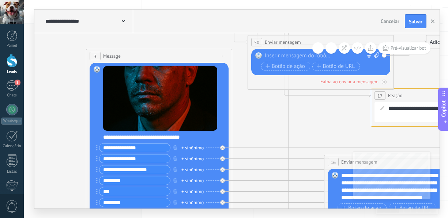
drag, startPoint x: 160, startPoint y: 151, endPoint x: 251, endPoint y: 118, distance: 97.0
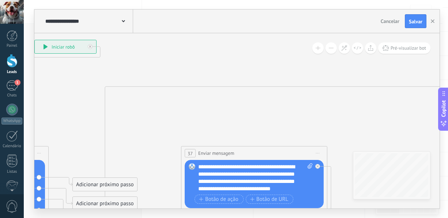
drag, startPoint x: 317, startPoint y: 117, endPoint x: 120, endPoint y: 35, distance: 213.6
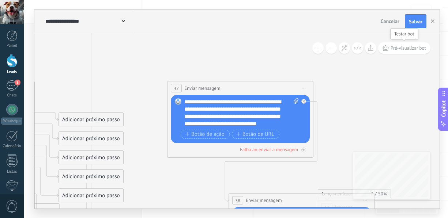
click at [388, 46] on icon at bounding box center [385, 47] width 6 height 5
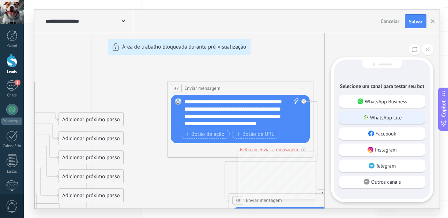
click at [372, 118] on p "WhatsApp Lite" at bounding box center [386, 117] width 32 height 7
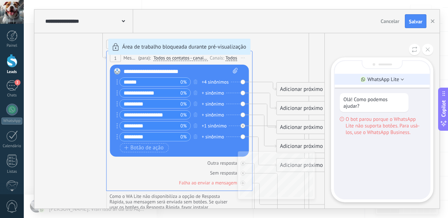
click at [403, 80] on use at bounding box center [402, 79] width 3 height 1
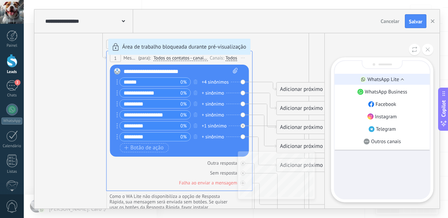
click at [391, 80] on p "WhatsApp Lite" at bounding box center [383, 79] width 32 height 7
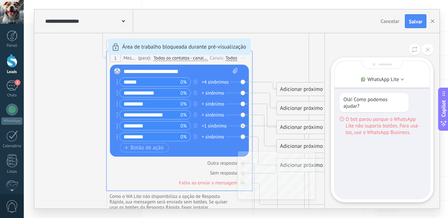
click at [98, 85] on div "**********" at bounding box center [236, 109] width 405 height 199
click at [196, 82] on div "**********" at bounding box center [236, 109] width 405 height 199
click at [426, 50] on icon at bounding box center [427, 50] width 4 height 4
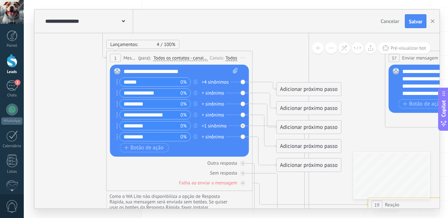
click at [180, 70] on div "**********" at bounding box center [181, 71] width 114 height 7
click at [190, 71] on div "**********" at bounding box center [181, 71] width 114 height 7
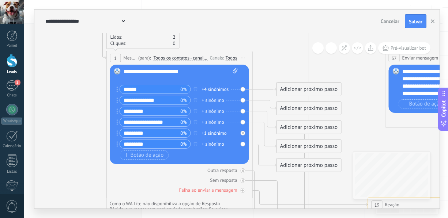
drag, startPoint x: 141, startPoint y: 90, endPoint x: 99, endPoint y: 82, distance: 42.9
click at [124, 78] on div at bounding box center [177, 78] width 107 height 7
drag, startPoint x: 159, startPoint y: 100, endPoint x: 107, endPoint y: 98, distance: 51.9
click at [107, 98] on div "Lançamentos: 4 100% Enviados: 4 Lidos: 2 Cliques: 0 1 Message ******* (para): T…" at bounding box center [179, 125] width 146 height 148
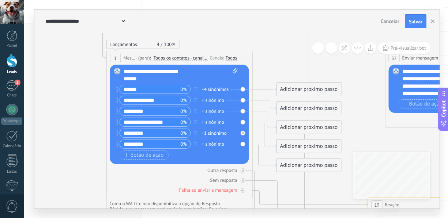
click at [143, 79] on div "******" at bounding box center [175, 78] width 102 height 7
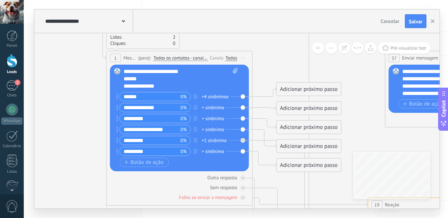
drag, startPoint x: 145, startPoint y: 118, endPoint x: 107, endPoint y: 110, distance: 39.0
click at [107, 110] on div "Lançamentos: 4 100% Enviados: 4 Lidos: 2 Cliques: 0 1 Message ******* (para): T…" at bounding box center [179, 128] width 146 height 155
click at [159, 88] on div "**********" at bounding box center [175, 86] width 102 height 7
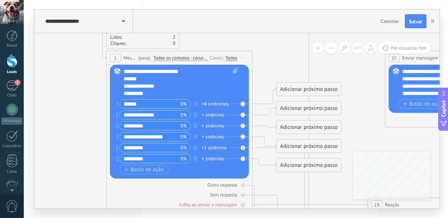
drag, startPoint x: 168, startPoint y: 137, endPoint x: 105, endPoint y: 128, distance: 64.6
click at [150, 90] on div "*********" at bounding box center [175, 93] width 102 height 7
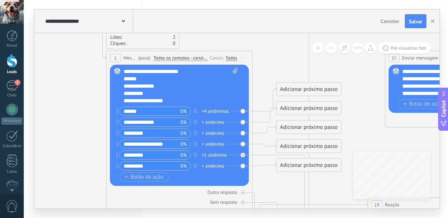
drag, startPoint x: 151, startPoint y: 156, endPoint x: 91, endPoint y: 151, distance: 59.5
click at [169, 99] on div "**********" at bounding box center [175, 100] width 102 height 7
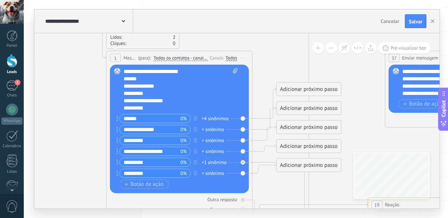
drag, startPoint x: 151, startPoint y: 175, endPoint x: 110, endPoint y: 167, distance: 41.8
click at [111, 167] on div "Substituir Remover Converter para mensagem de voz Arraste a imagem aqui para an…" at bounding box center [179, 129] width 139 height 129
click at [153, 107] on div "*********" at bounding box center [175, 108] width 102 height 7
click at [124, 78] on div "**********" at bounding box center [175, 79] width 102 height 7
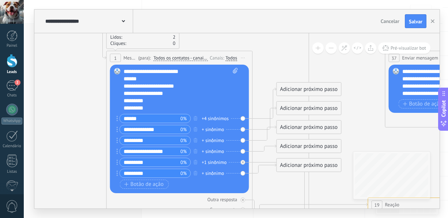
scroll to position [0, 0]
click at [126, 84] on div "**********" at bounding box center [175, 86] width 102 height 7
click at [124, 77] on div "******" at bounding box center [175, 78] width 102 height 7
click at [139, 79] on div "******" at bounding box center [175, 78] width 102 height 7
click at [197, 119] on icon "button" at bounding box center [196, 118] width 4 height 4
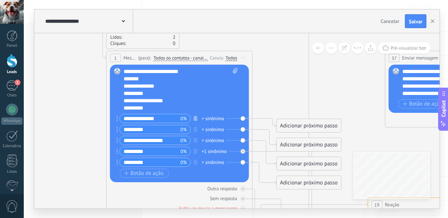
click at [197, 118] on icon "button" at bounding box center [196, 118] width 4 height 4
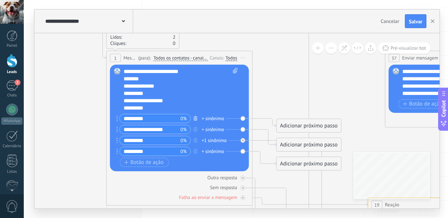
click at [197, 119] on icon "button" at bounding box center [196, 118] width 4 height 4
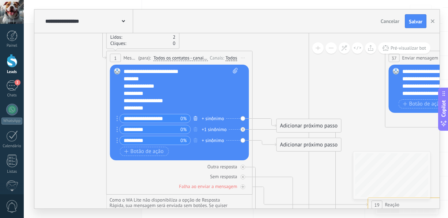
click at [197, 119] on icon "button" at bounding box center [196, 118] width 4 height 4
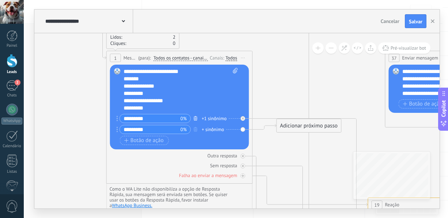
click at [197, 119] on icon "button" at bounding box center [196, 118] width 4 height 4
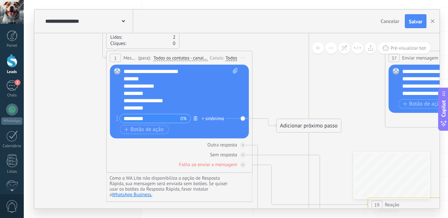
click at [197, 119] on icon "button" at bounding box center [196, 118] width 4 height 4
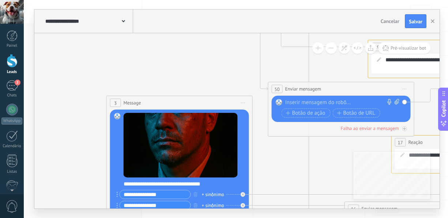
click at [405, 89] on icon at bounding box center [405, 89] width 4 height 1
click at [411, 136] on div "Excluir" at bounding box center [444, 136] width 84 height 12
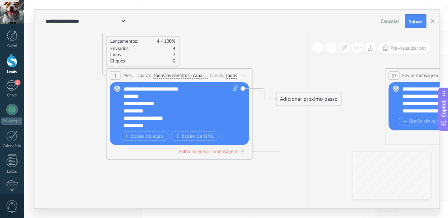
click at [286, 99] on div "Adicionar próximo passo" at bounding box center [309, 99] width 64 height 12
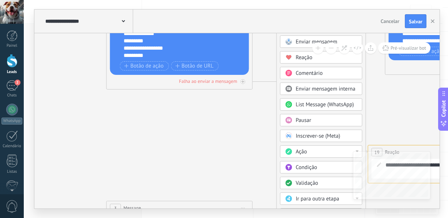
click at [312, 183] on span "Validação" at bounding box center [307, 183] width 22 height 7
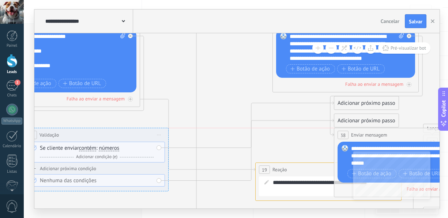
drag, startPoint x: 175, startPoint y: 47, endPoint x: 34, endPoint y: 135, distance: 166.6
click at [34, 135] on div "**********" at bounding box center [236, 109] width 424 height 218
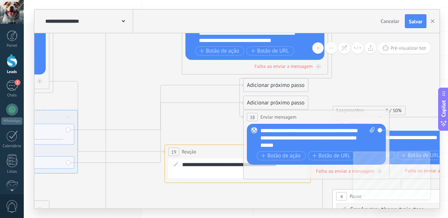
drag, startPoint x: 250, startPoint y: 150, endPoint x: 159, endPoint y: 80, distance: 114.8
click at [272, 102] on div "Adicionar próximo passo" at bounding box center [275, 103] width 64 height 12
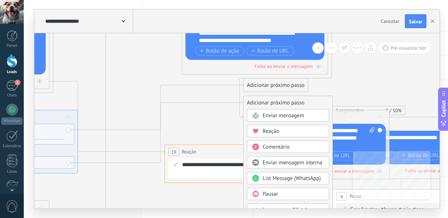
click at [290, 114] on span "Enviar mensagem" at bounding box center [283, 115] width 42 height 7
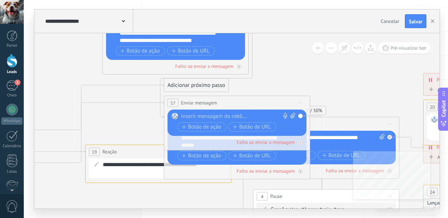
click at [300, 102] on span "Iniciar pré-visualização aqui [GEOGRAPHIC_DATA] Duplicar Excluir" at bounding box center [301, 103] width 12 height 11
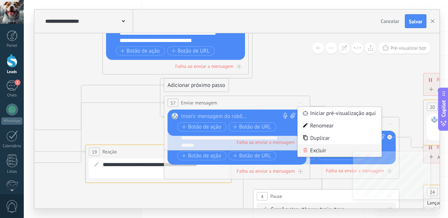
click at [323, 154] on div "Excluir" at bounding box center [339, 150] width 84 height 12
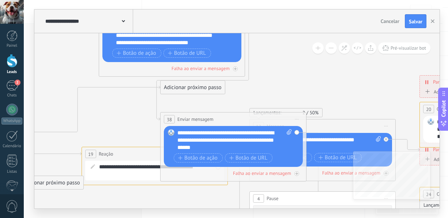
drag, startPoint x: 111, startPoint y: 126, endPoint x: 105, endPoint y: 131, distance: 8.1
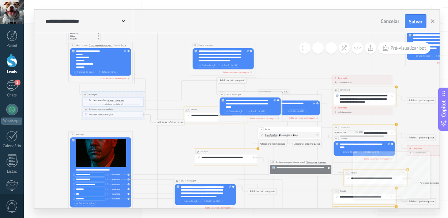
drag, startPoint x: 90, startPoint y: 127, endPoint x: 173, endPoint y: 24, distance: 132.0
click at [173, 24] on div "**********" at bounding box center [236, 109] width 405 height 199
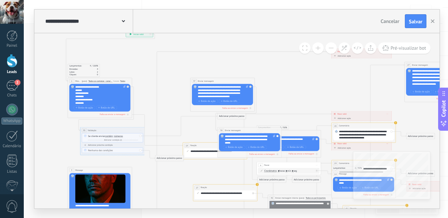
click at [319, 48] on button at bounding box center [317, 47] width 11 height 11
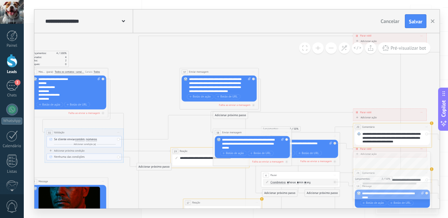
click at [319, 48] on button at bounding box center [317, 47] width 11 height 11
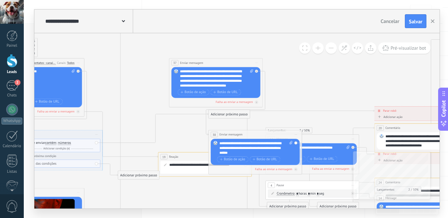
click at [319, 48] on button at bounding box center [317, 47] width 11 height 11
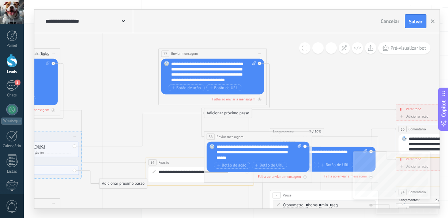
click at [319, 48] on button at bounding box center [317, 47] width 11 height 11
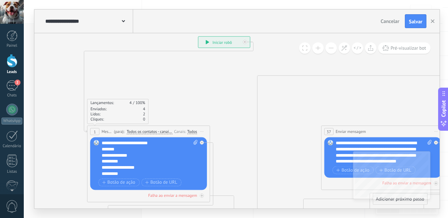
drag, startPoint x: 91, startPoint y: 87, endPoint x: 264, endPoint y: 174, distance: 193.8
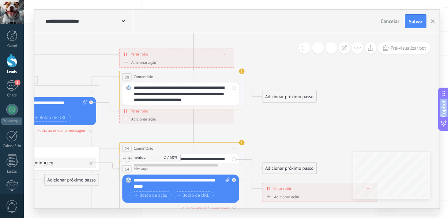
drag, startPoint x: 233, startPoint y: 135, endPoint x: -236, endPoint y: 48, distance: 477.3
click at [0, 48] on html ".abecls-1,.abecls-2{fill-rule:evenodd}.abecls-2{fill:#fff} .abhcls-1{fill:none}…" at bounding box center [224, 36] width 448 height 218
click at [11, 86] on div "2" at bounding box center [12, 85] width 12 height 11
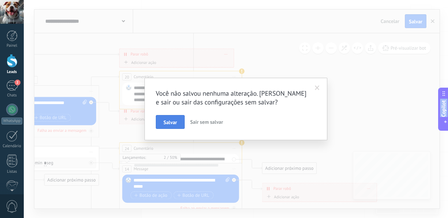
click at [164, 124] on span "Salvar" at bounding box center [170, 122] width 14 height 5
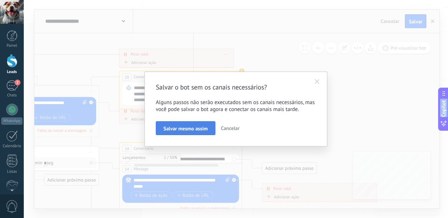
click at [165, 129] on span "Salvar mesmo assim" at bounding box center [185, 128] width 44 height 5
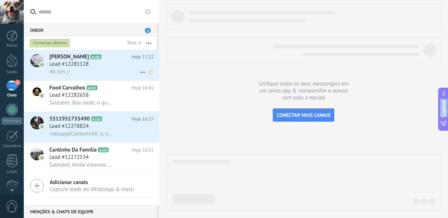
click at [69, 70] on span "Ah sim :/" at bounding box center [59, 71] width 20 height 7
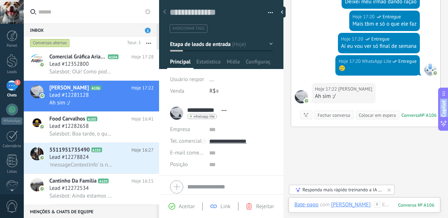
scroll to position [344, 0]
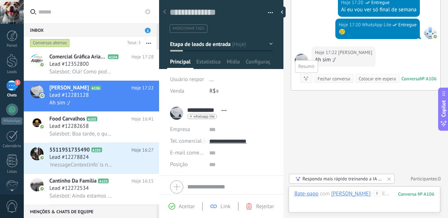
click at [304, 80] on icon at bounding box center [306, 79] width 6 height 6
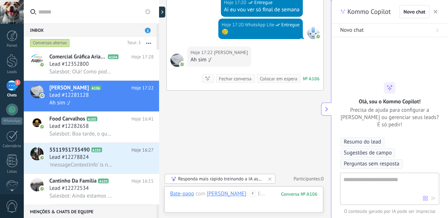
type textarea "**********"
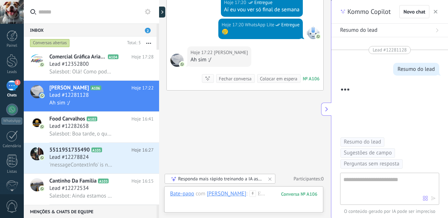
scroll to position [135, 0]
